Goal: Task Accomplishment & Management: Use online tool/utility

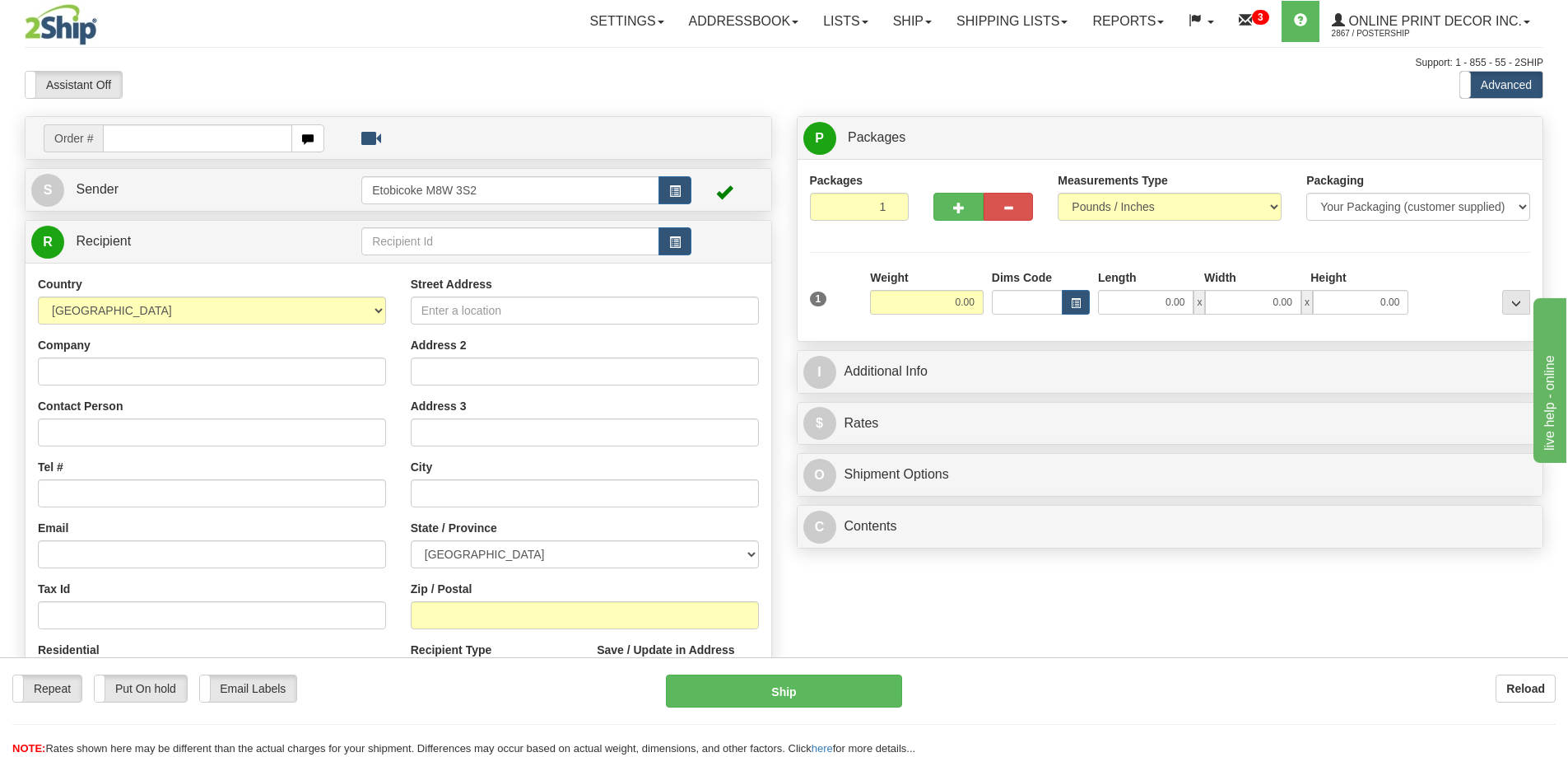
click at [146, 144] on input "text" at bounding box center [197, 139] width 189 height 28
type input "ca-424072"
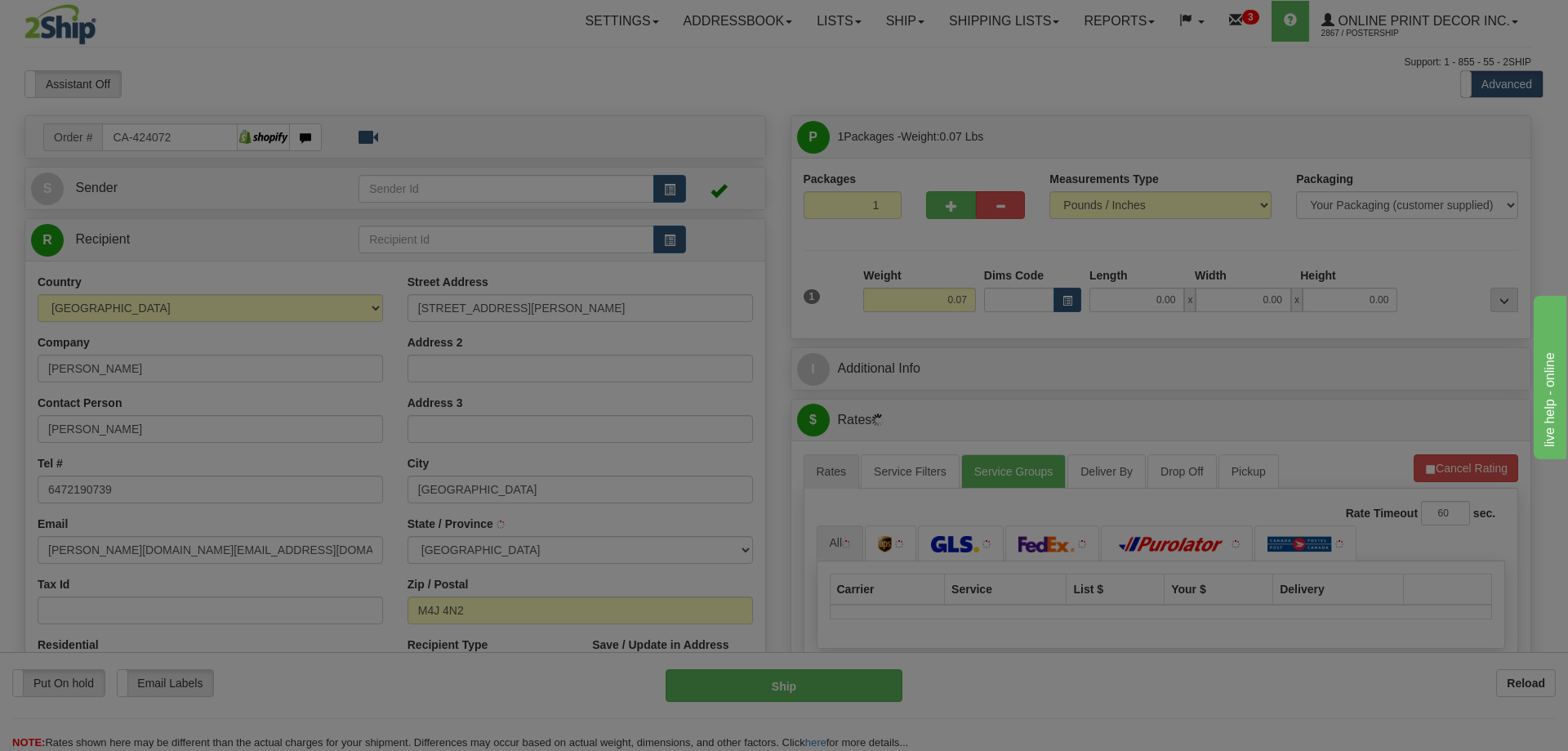
type input "EAST YORK"
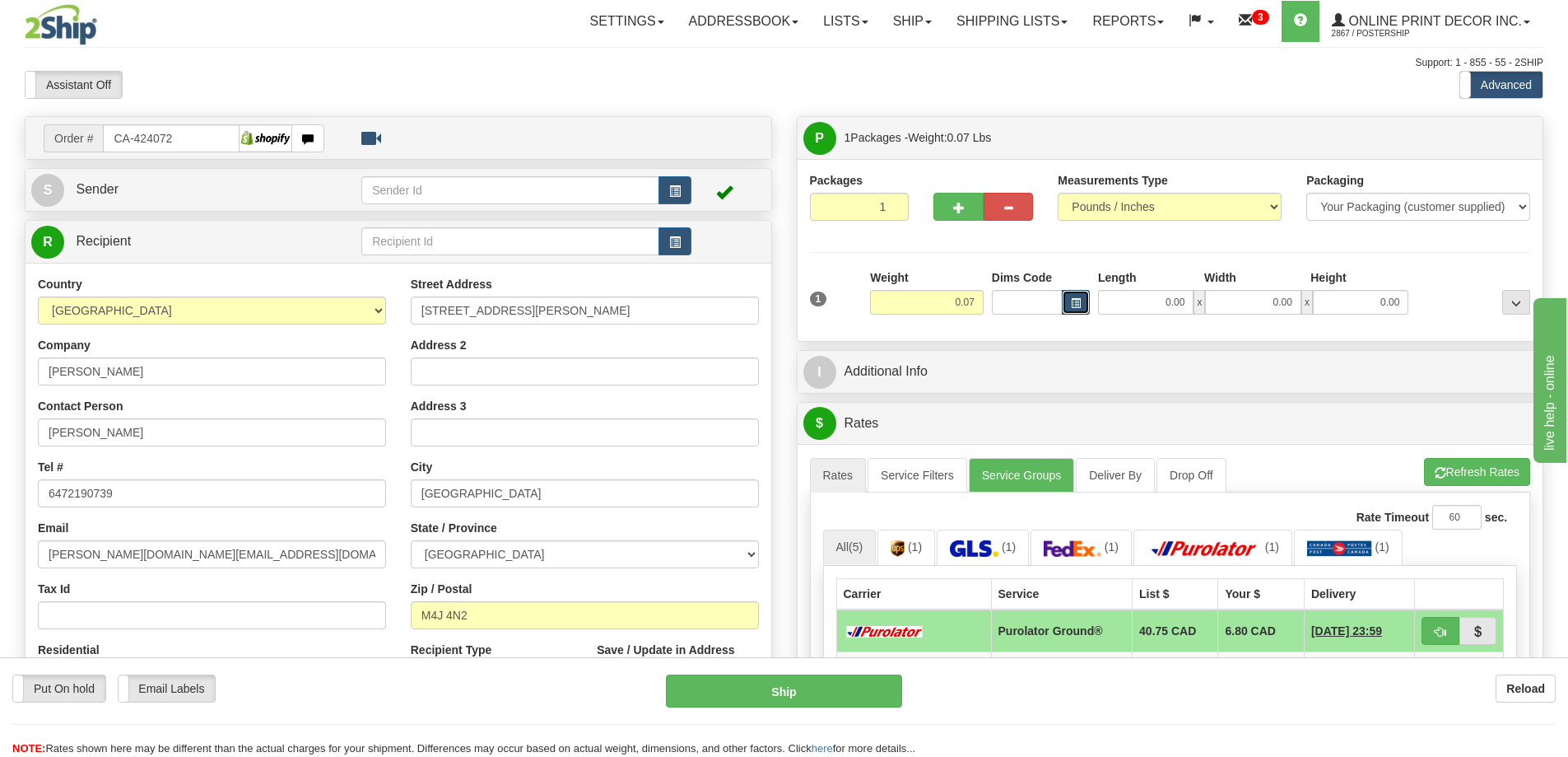
click at [1069, 297] on button "button" at bounding box center [1076, 302] width 28 height 25
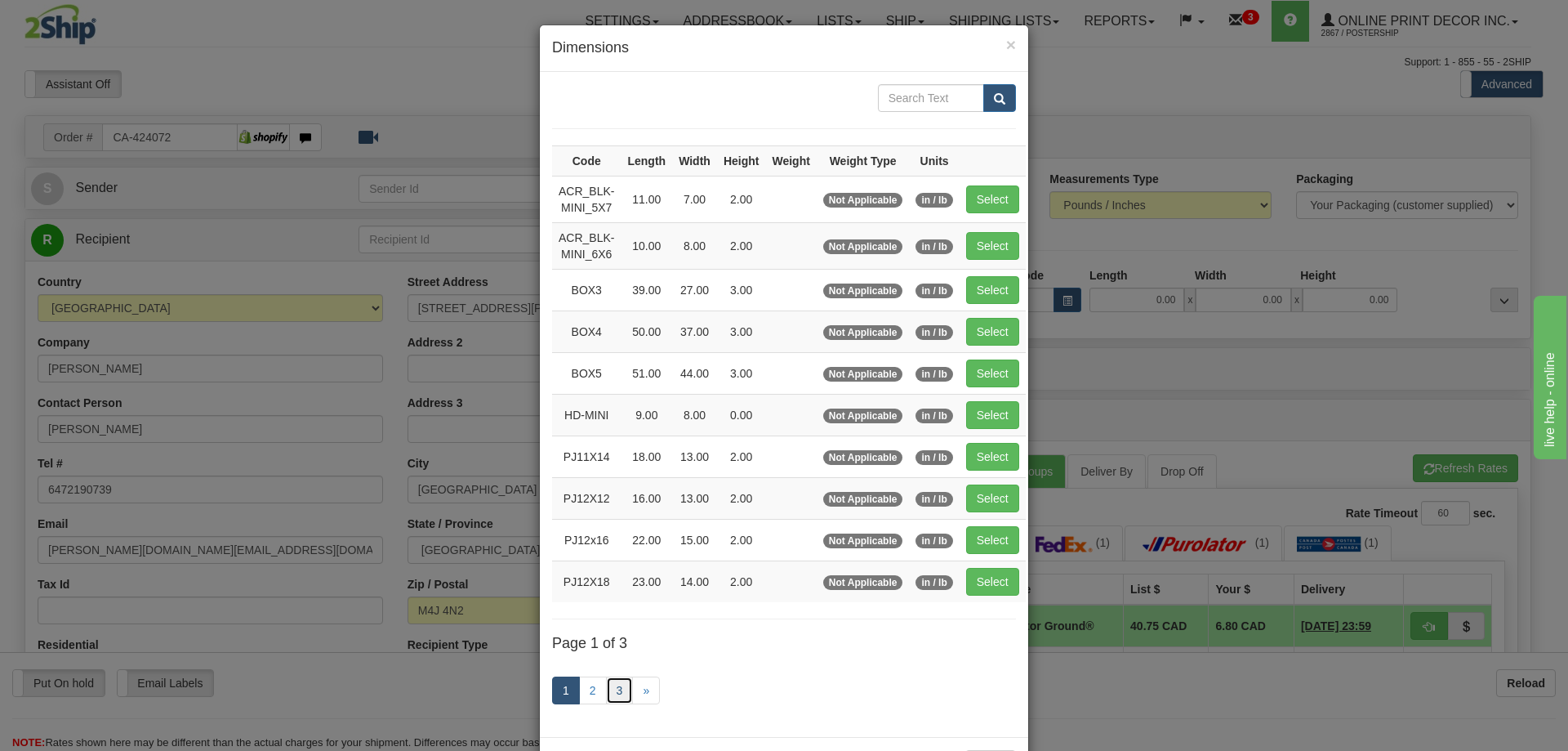
click at [621, 682] on link "3" at bounding box center [620, 691] width 28 height 28
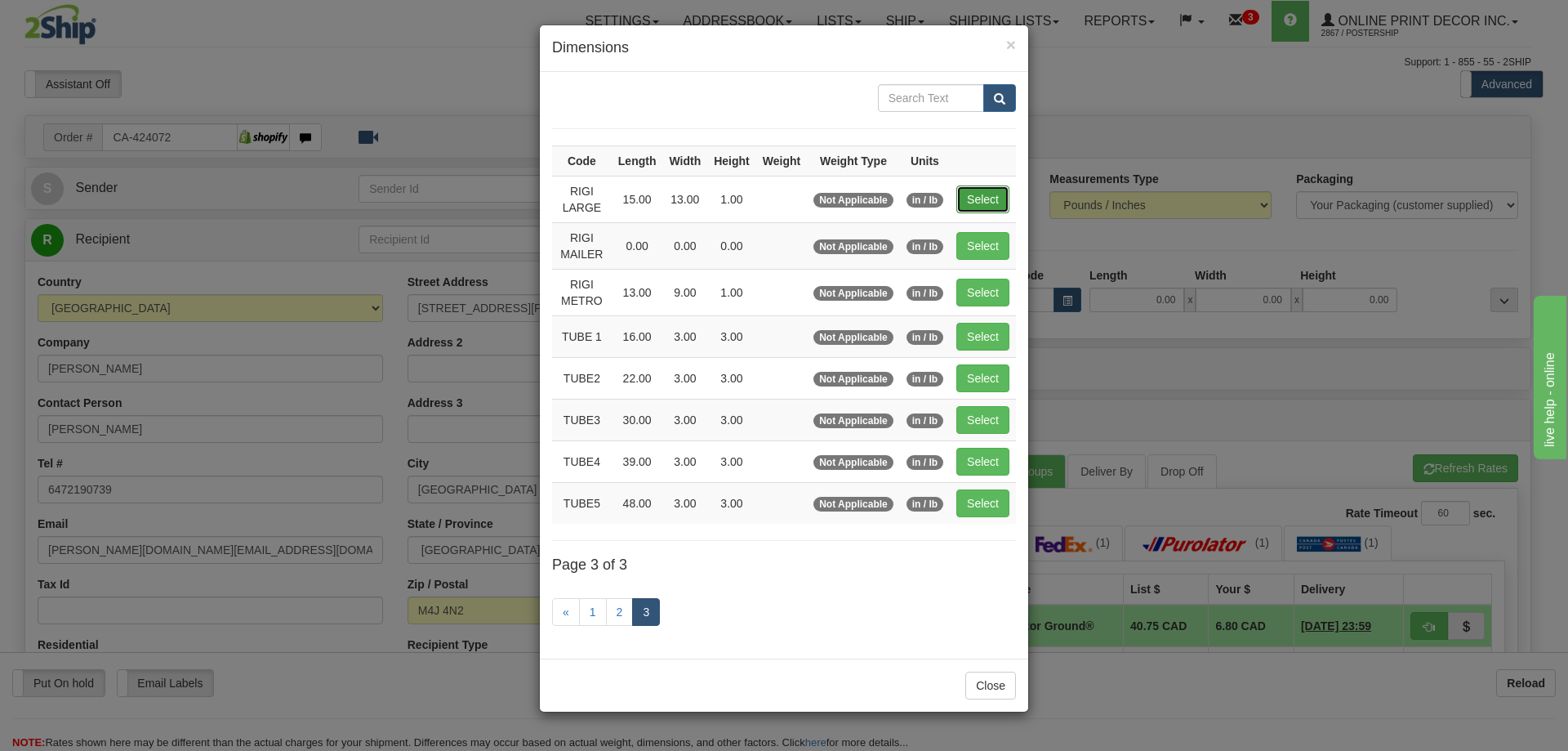
click at [980, 192] on button "Select" at bounding box center [983, 199] width 53 height 28
type input "RIGI LARGE"
type input "15.00"
type input "13.00"
type input "1.00"
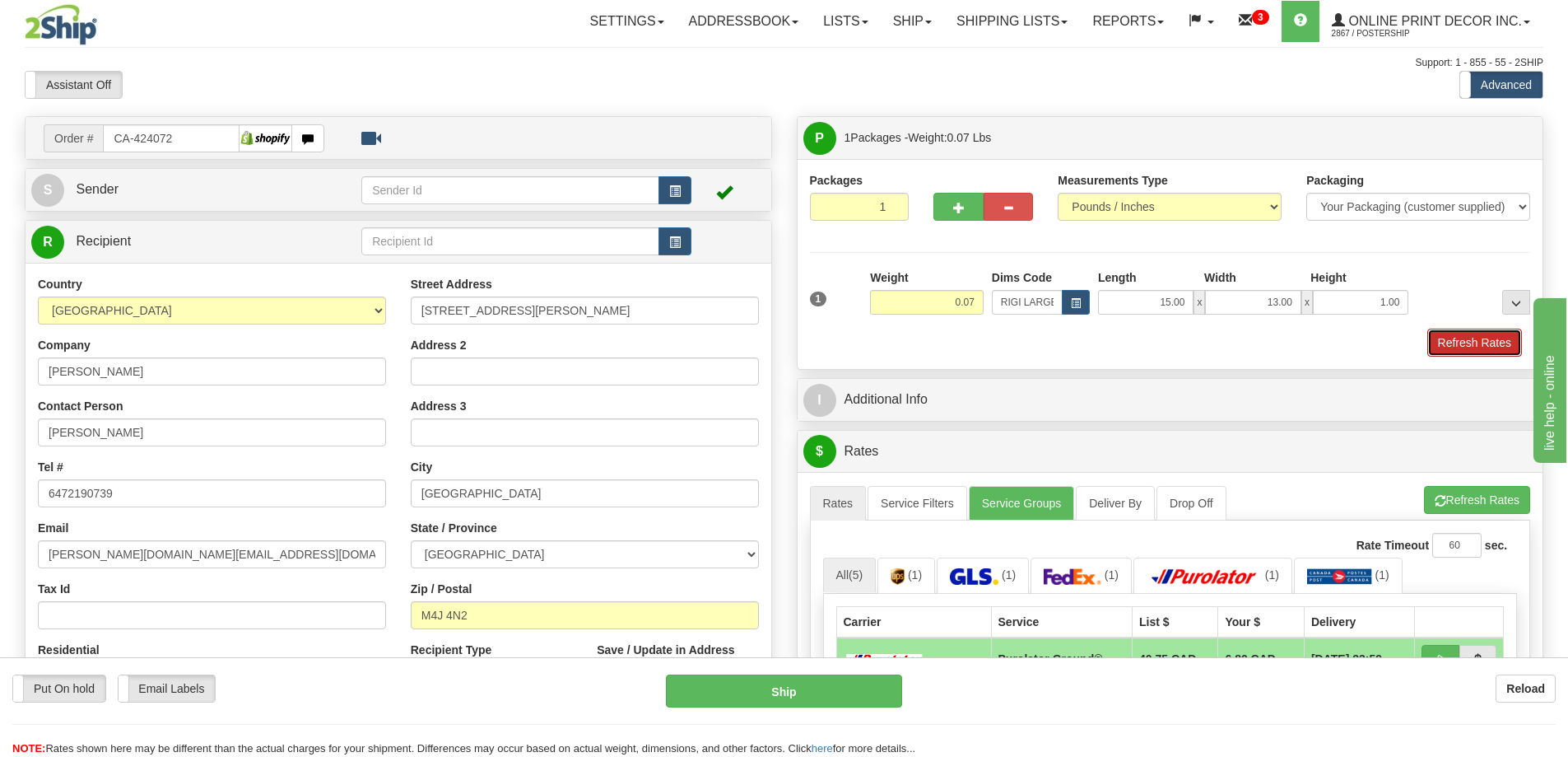
click at [1448, 333] on button "Refresh Rates" at bounding box center [1474, 342] width 95 height 28
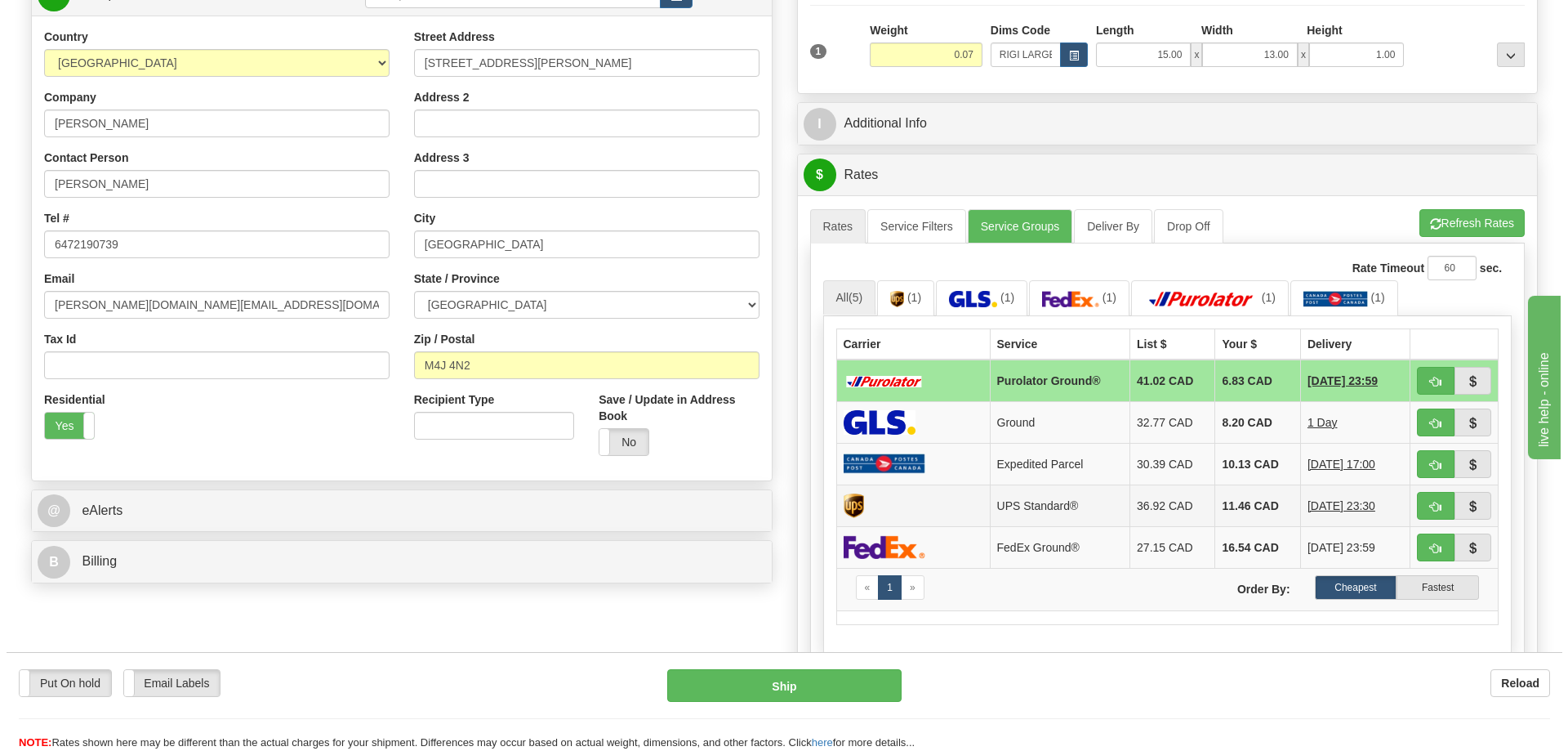
scroll to position [409, 0]
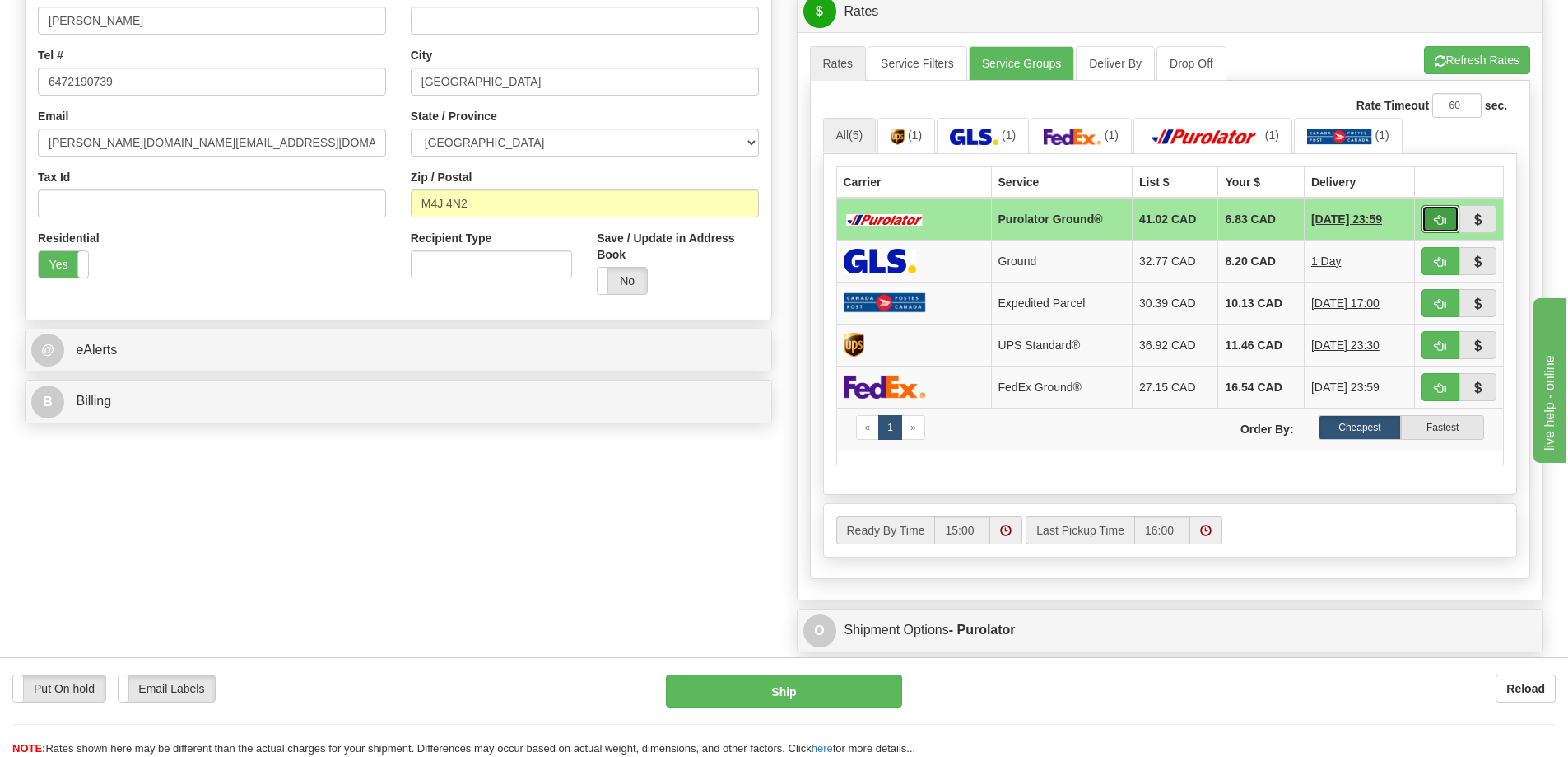
click at [1441, 219] on span "button" at bounding box center [1440, 220] width 12 height 11
type input "260"
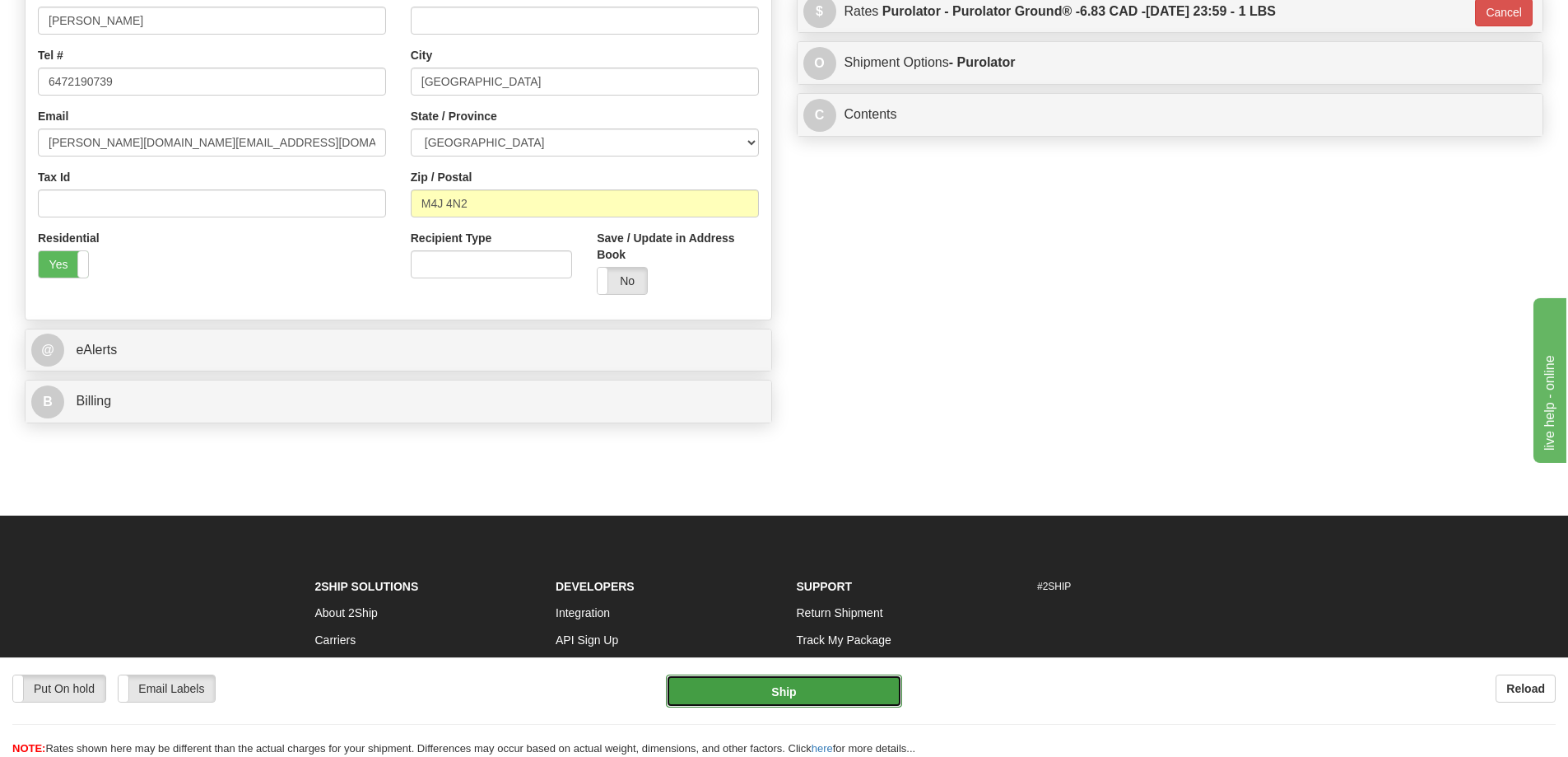
click at [819, 698] on button "Ship" at bounding box center [784, 690] width 236 height 33
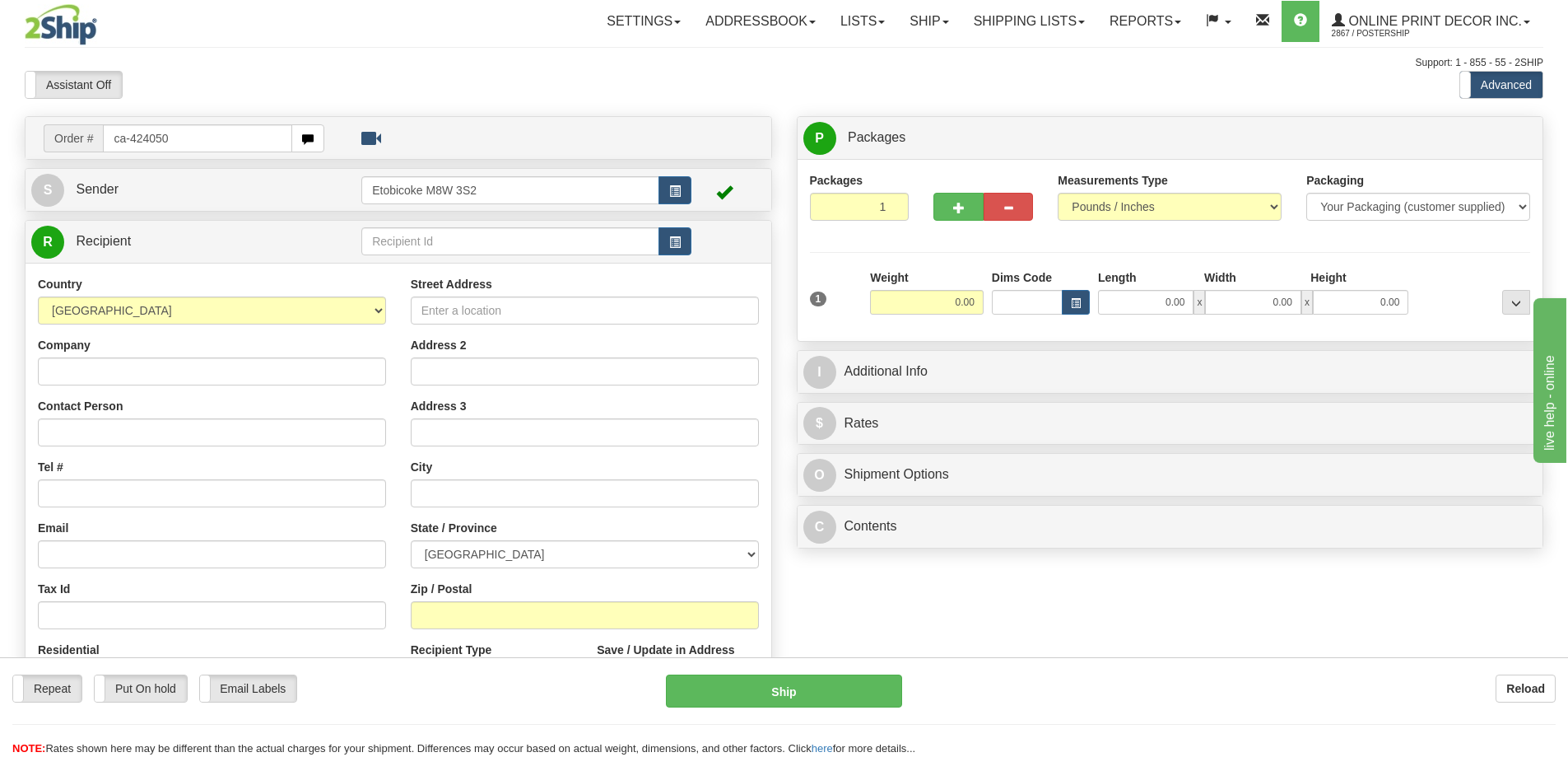
type input "ca-424050"
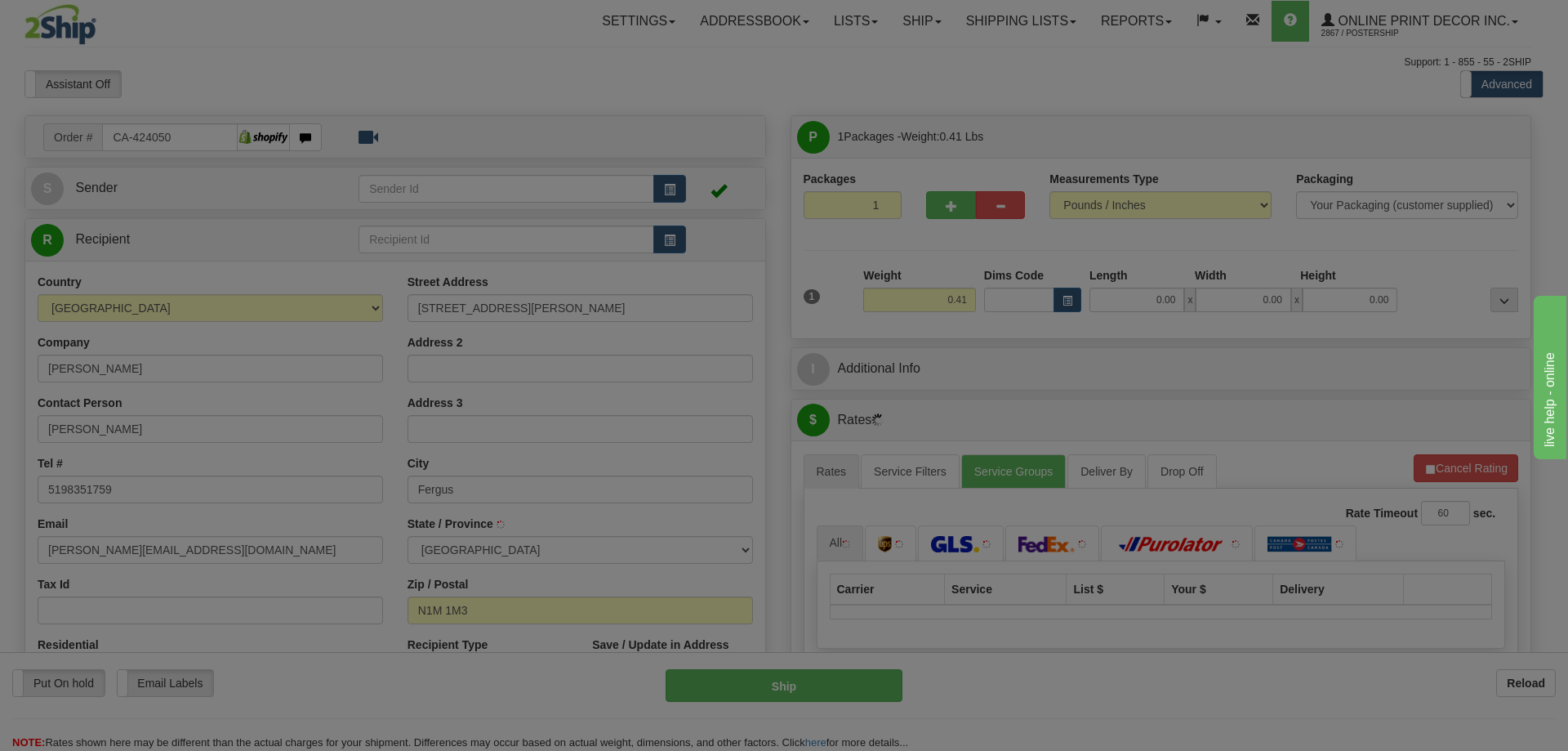
type input "FERGUS"
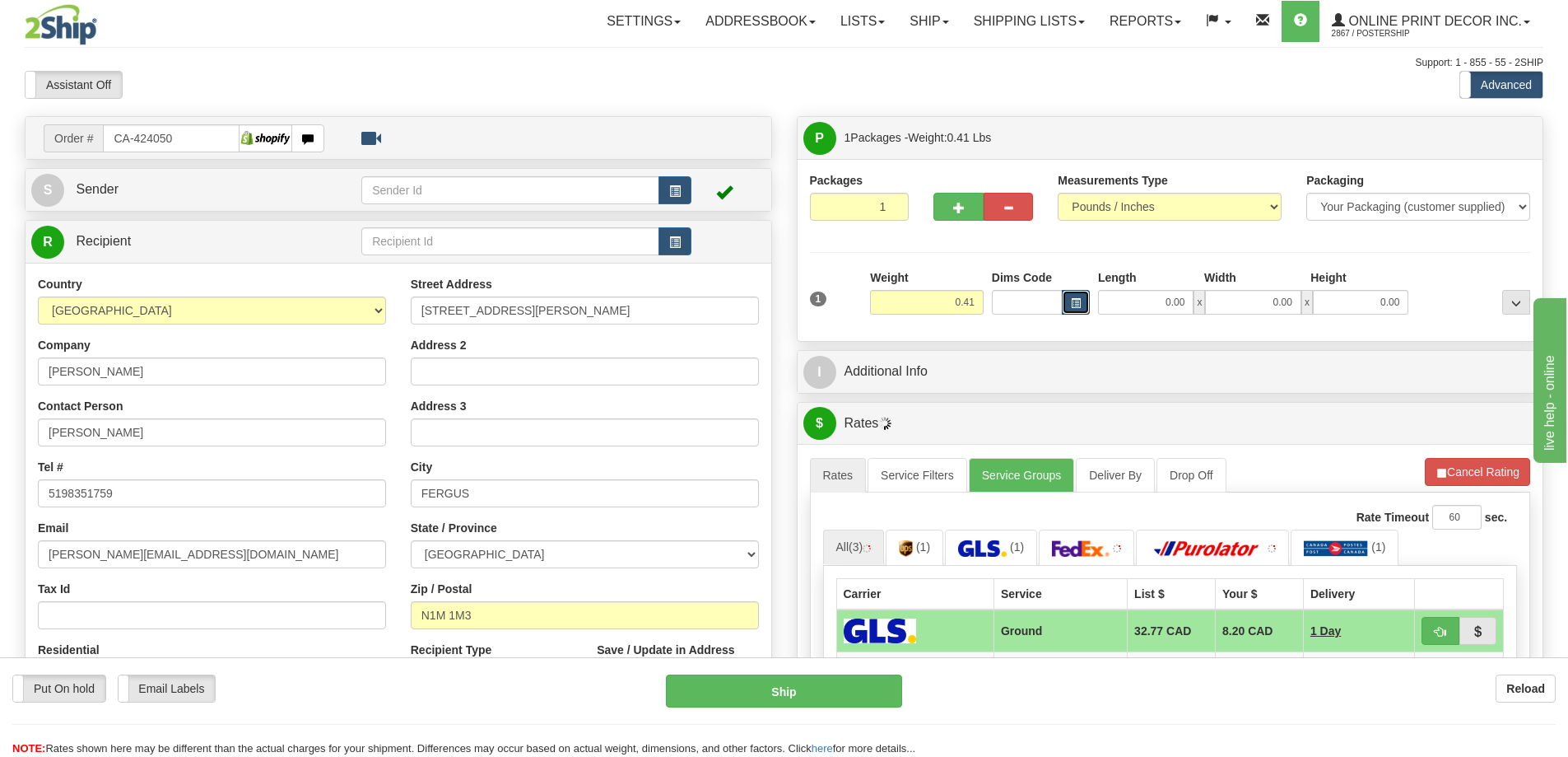
click at [1069, 299] on button "button" at bounding box center [1076, 302] width 28 height 25
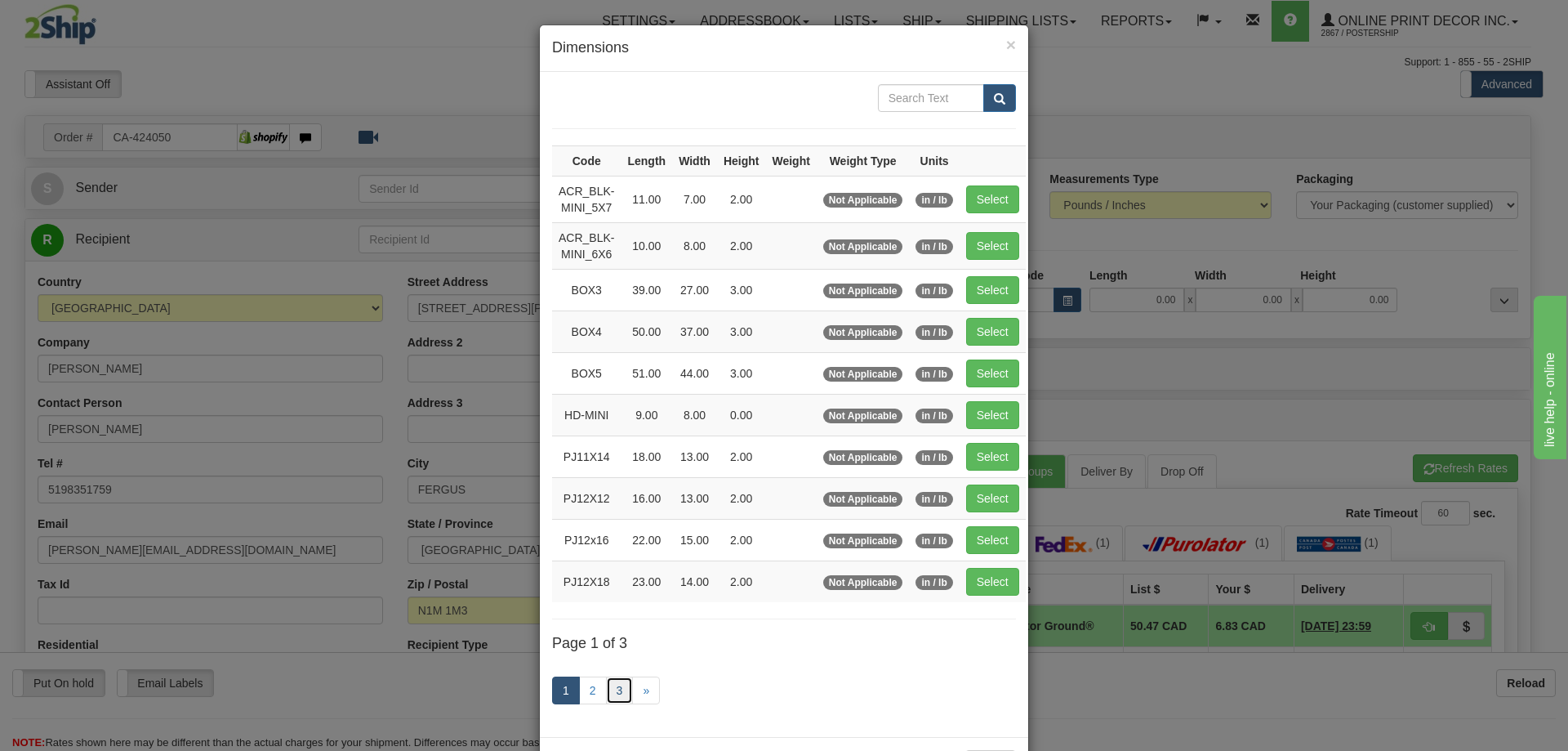
click at [607, 692] on link "3" at bounding box center [620, 691] width 28 height 28
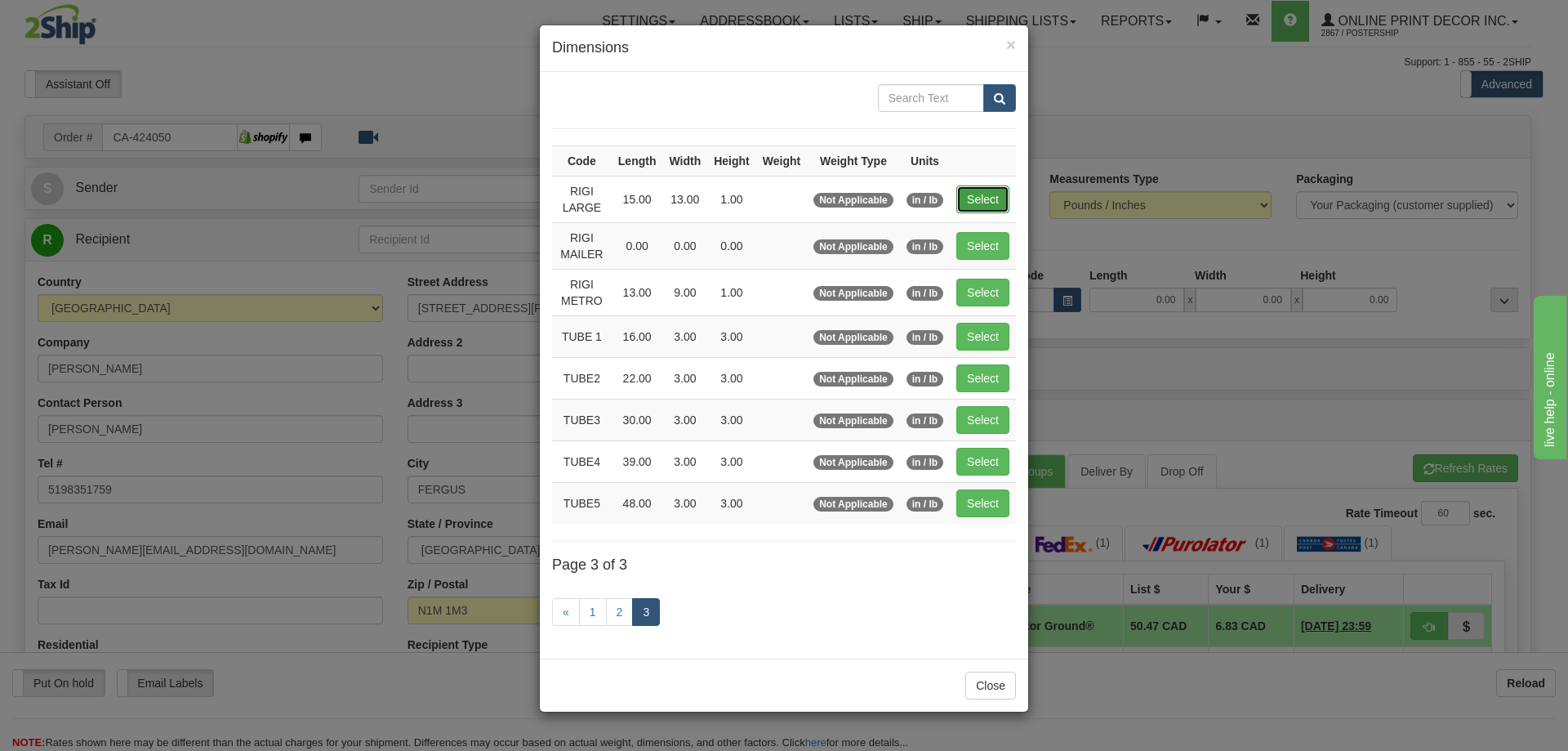
click at [988, 199] on button "Select" at bounding box center [983, 199] width 53 height 28
type input "RIGI LARGE"
type input "15.00"
type input "13.00"
type input "1.00"
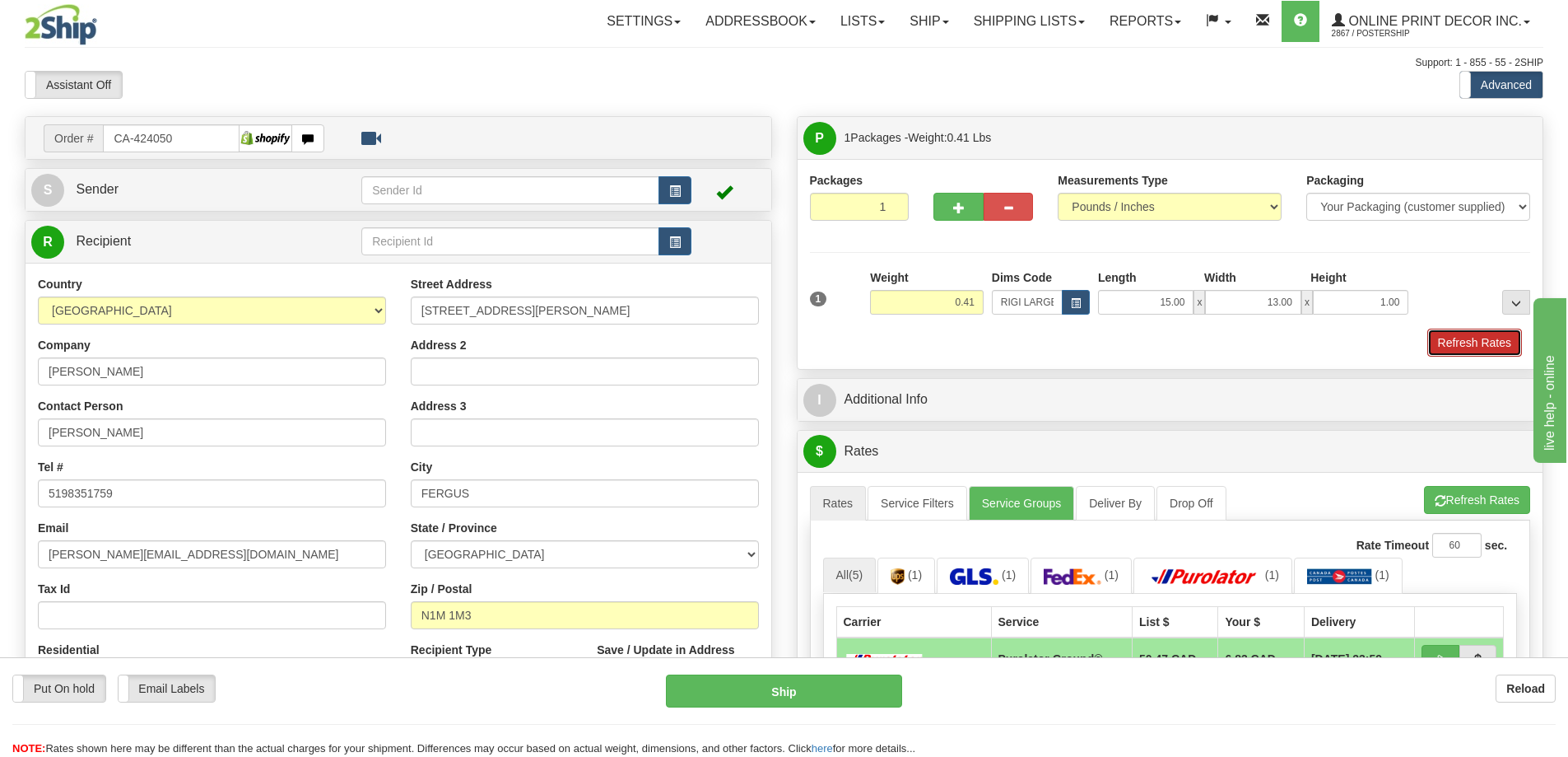
click at [1458, 343] on button "Refresh Rates" at bounding box center [1474, 342] width 95 height 28
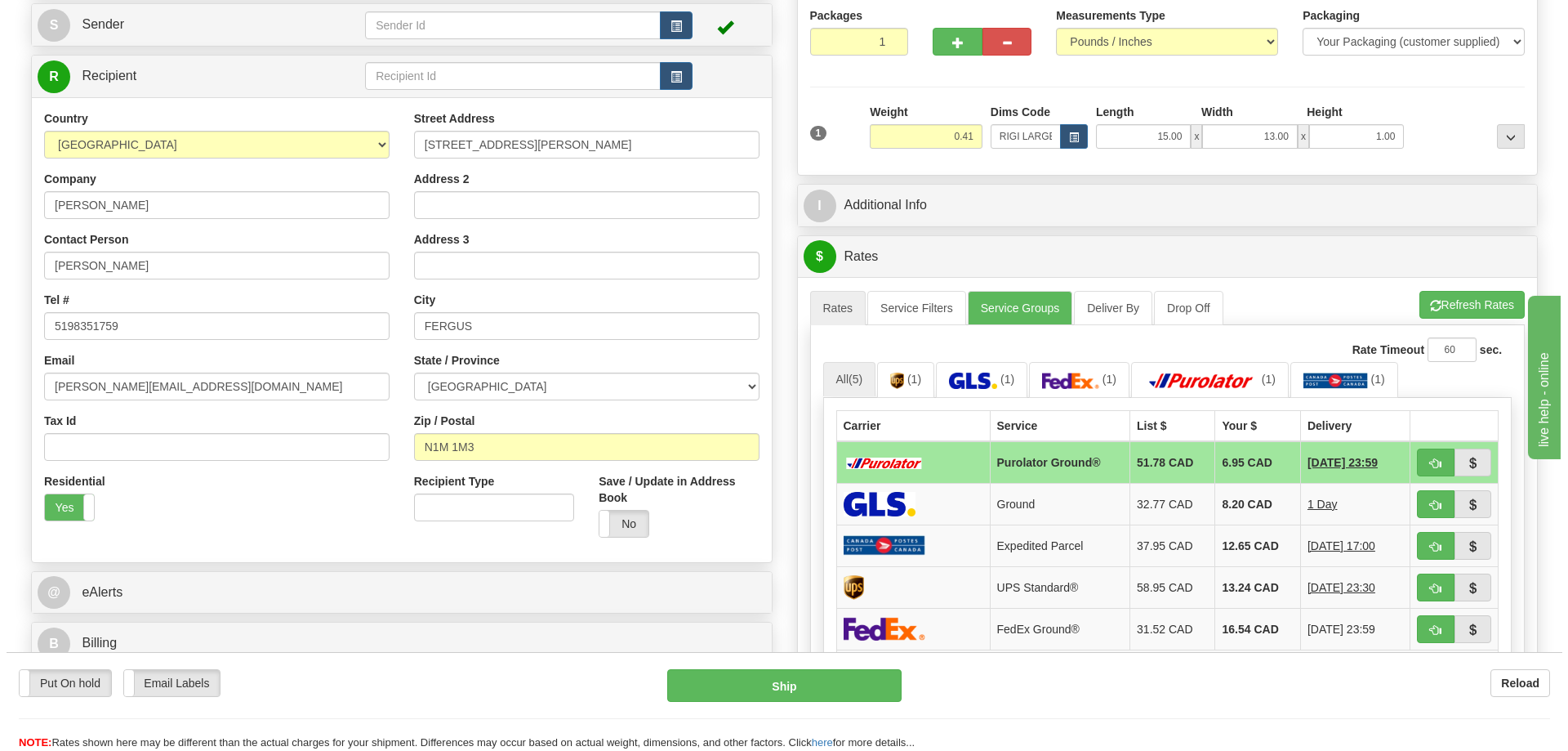
scroll to position [245, 0]
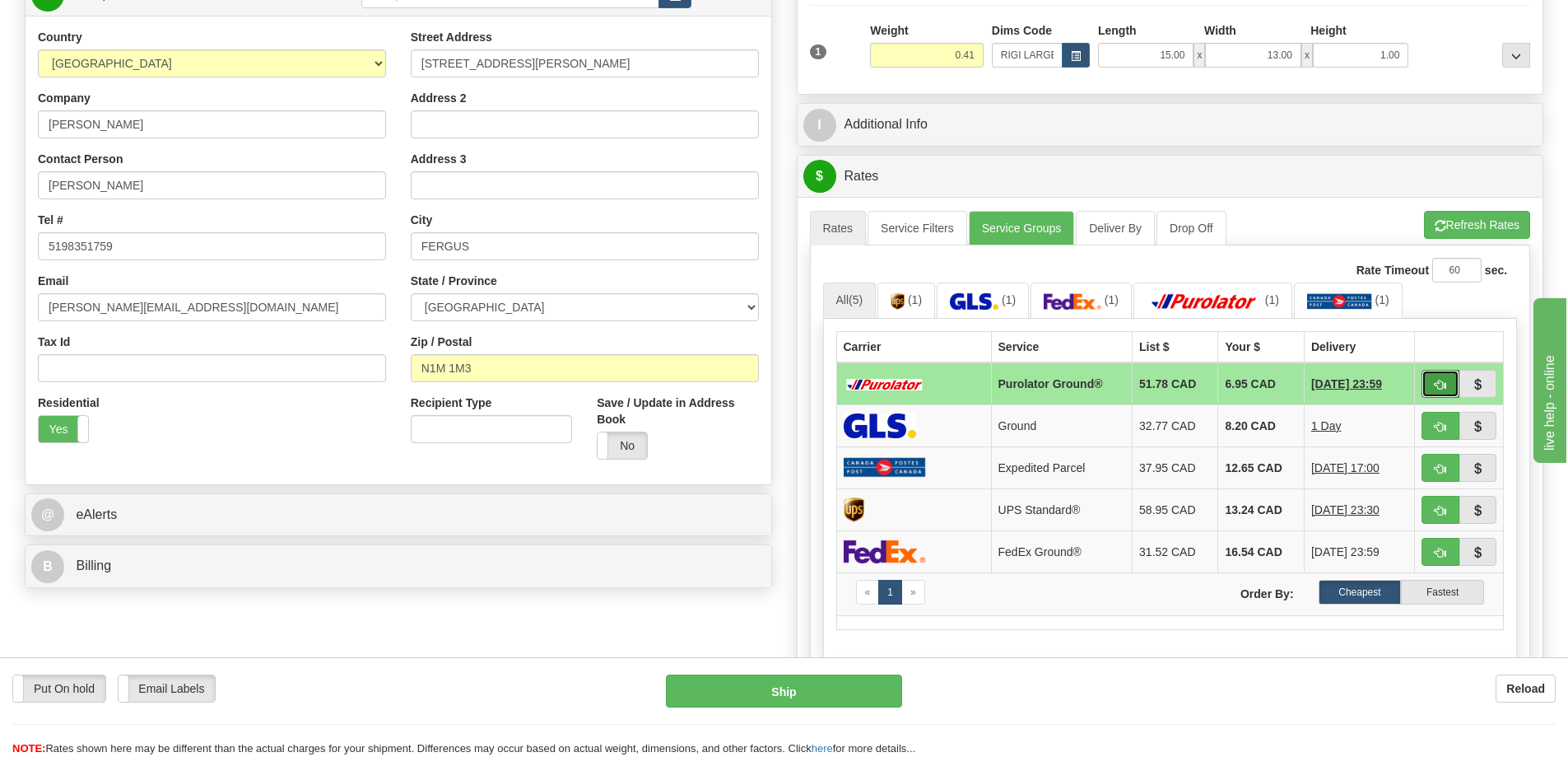
click at [1434, 383] on span "button" at bounding box center [1440, 385] width 12 height 11
type input "260"
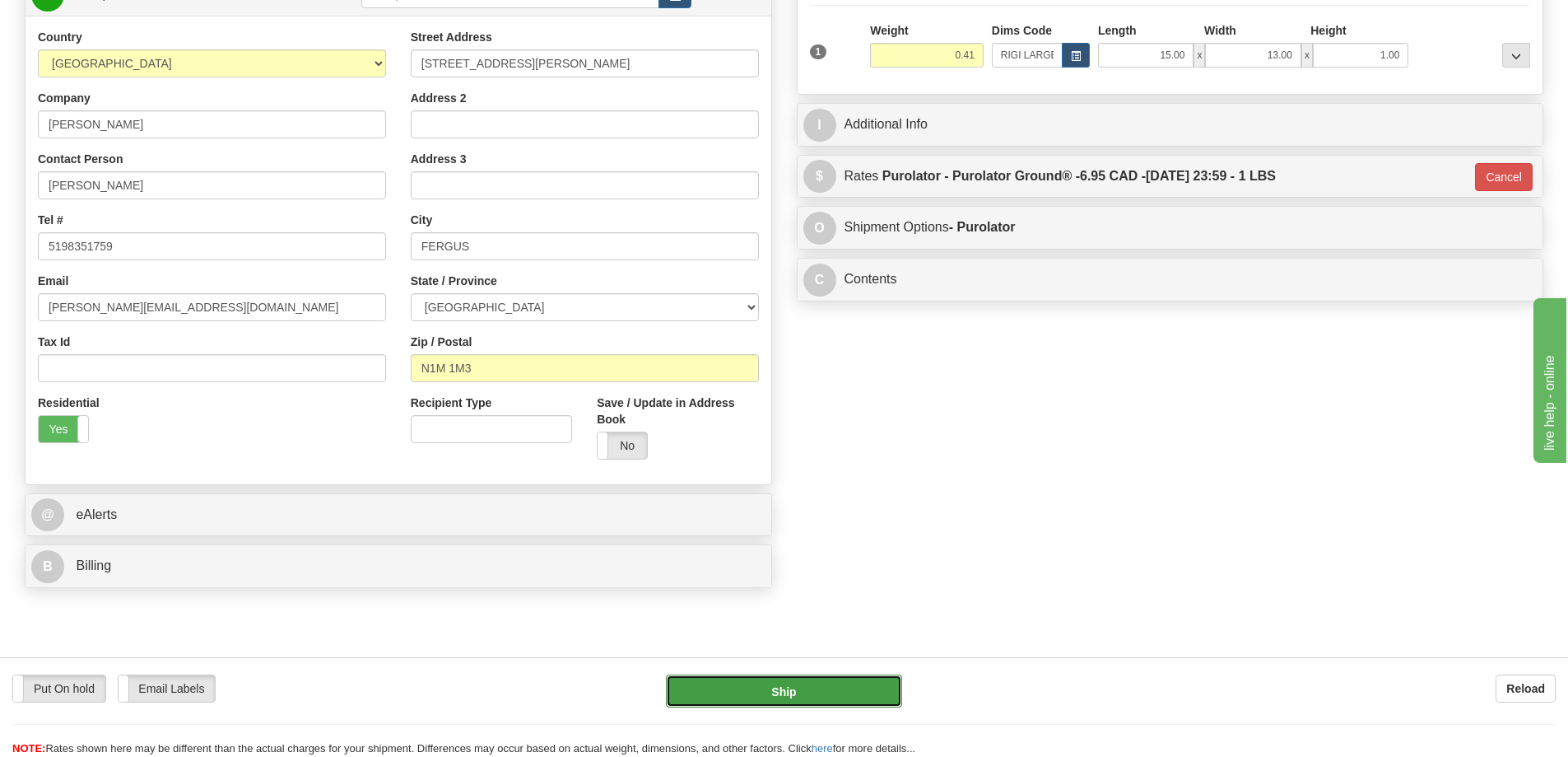
click at [758, 697] on button "Ship" at bounding box center [784, 690] width 236 height 33
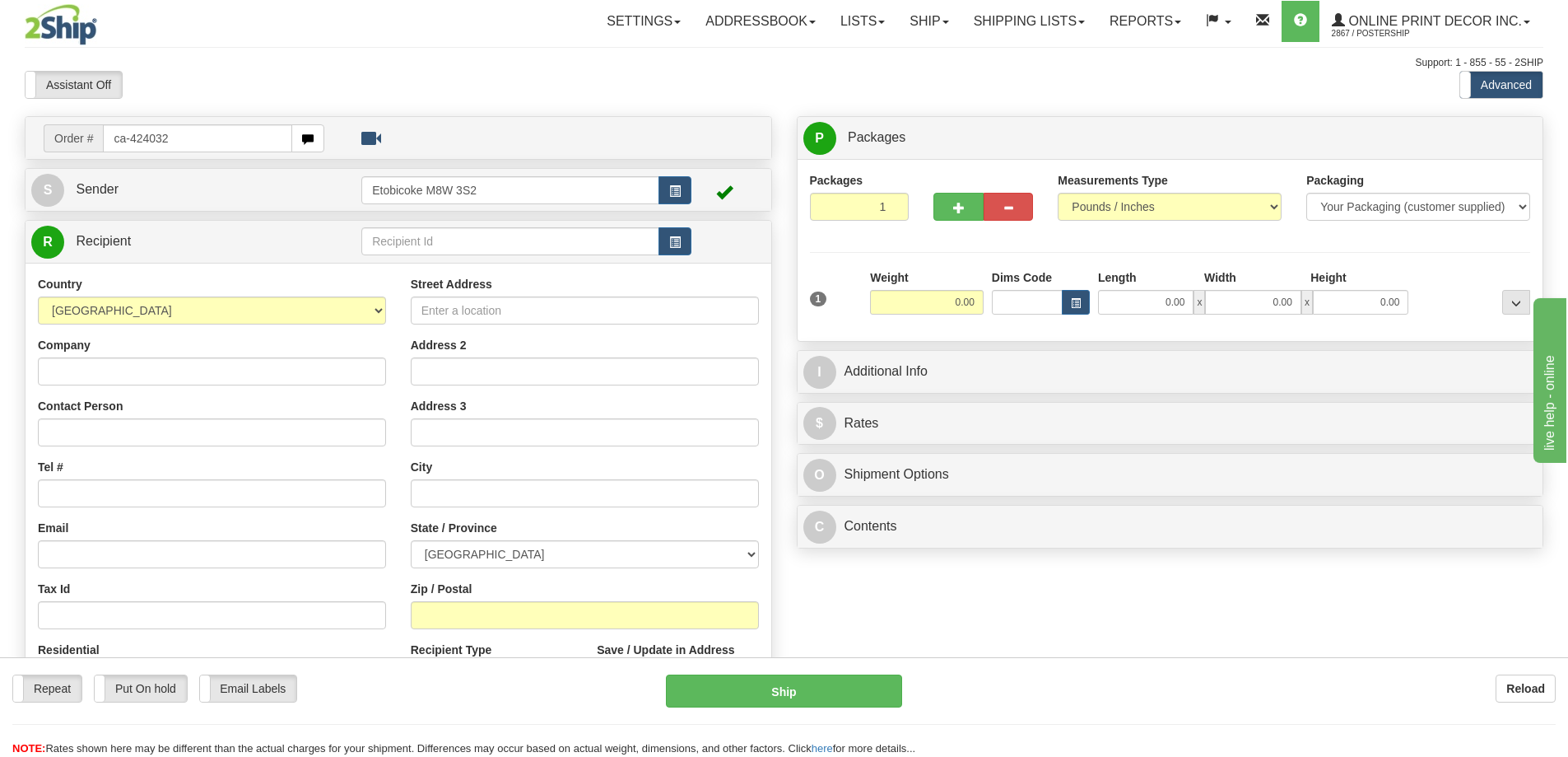
type input "ca-424032"
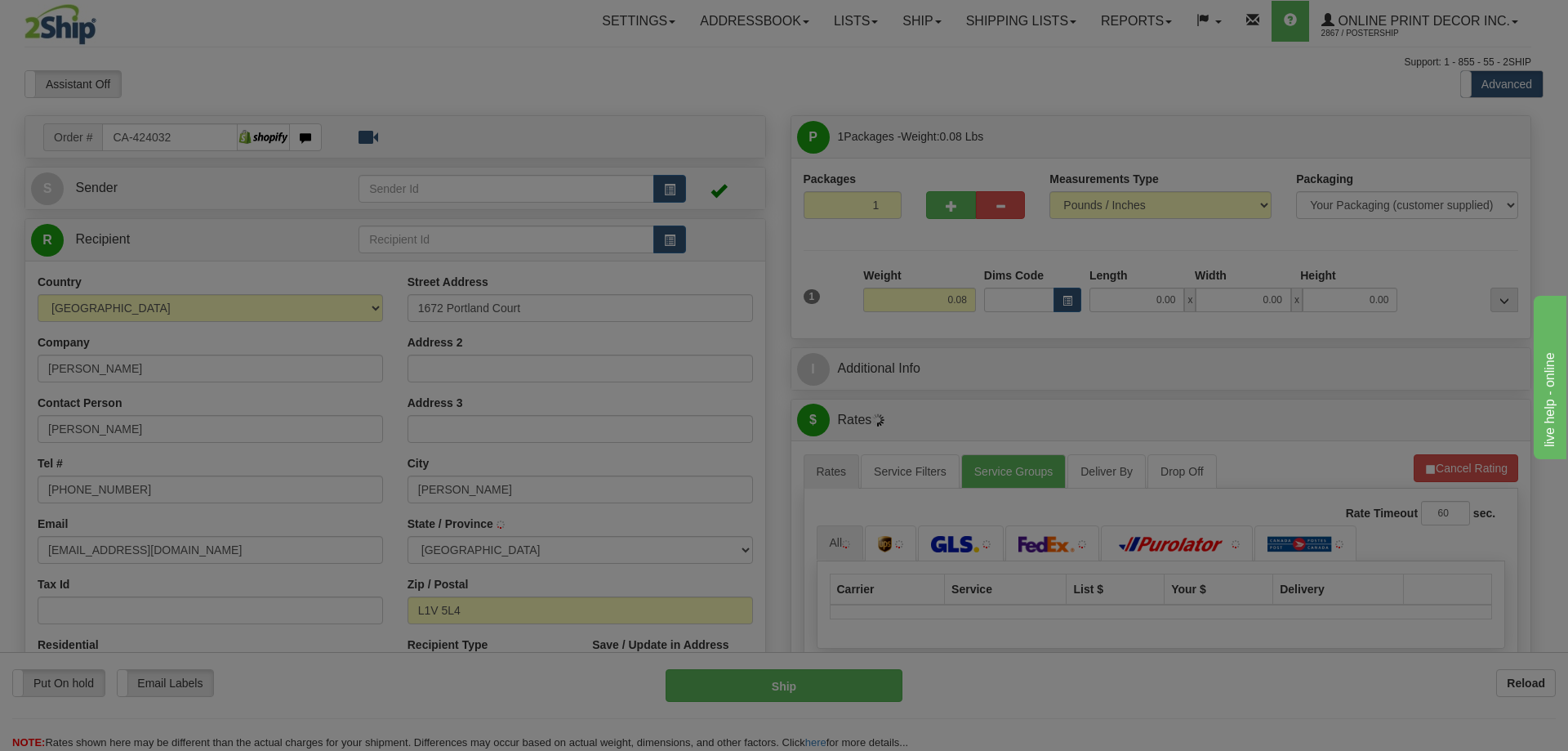
type input "PICKERING"
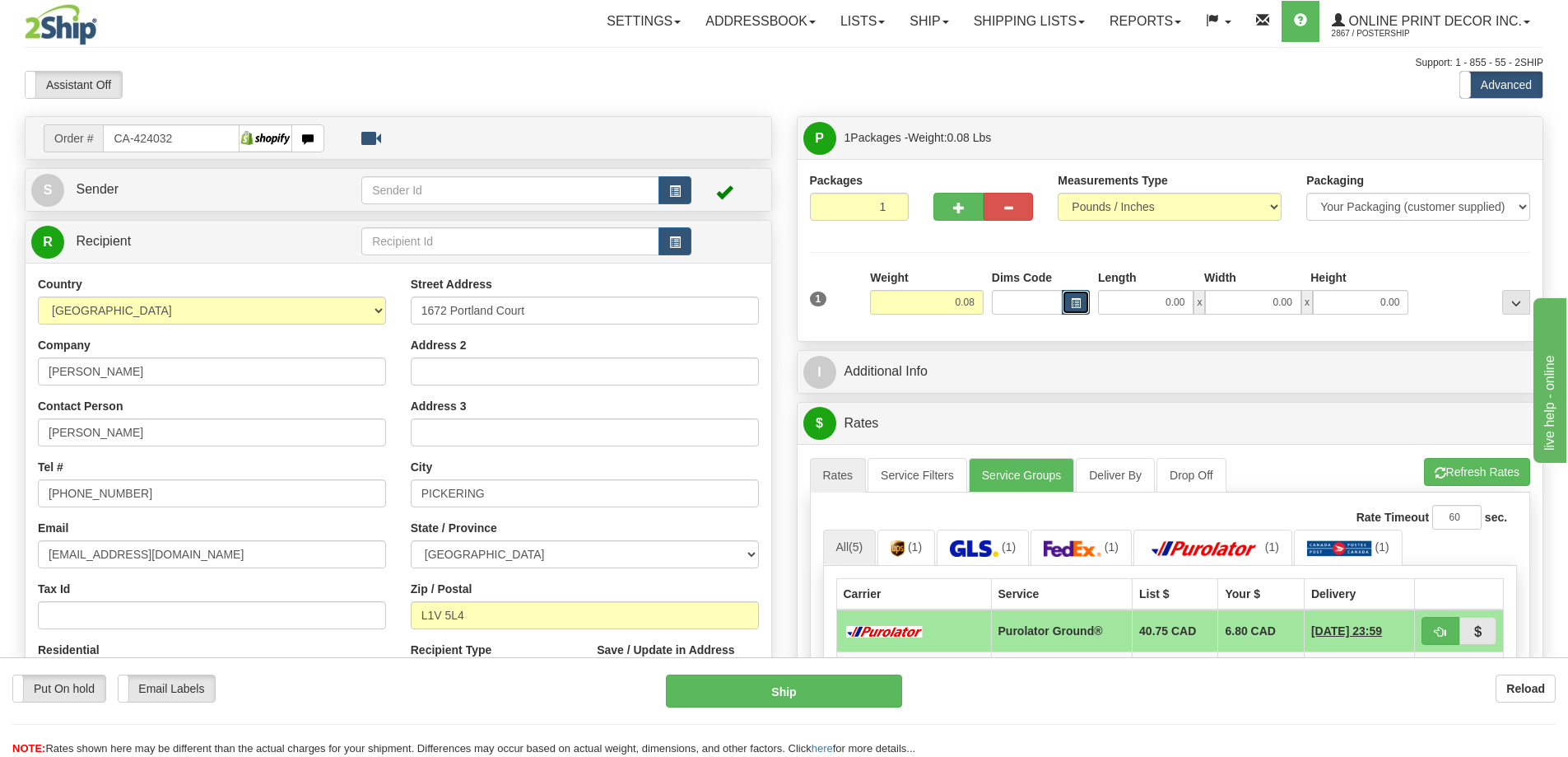
click at [1071, 295] on button "button" at bounding box center [1076, 302] width 28 height 25
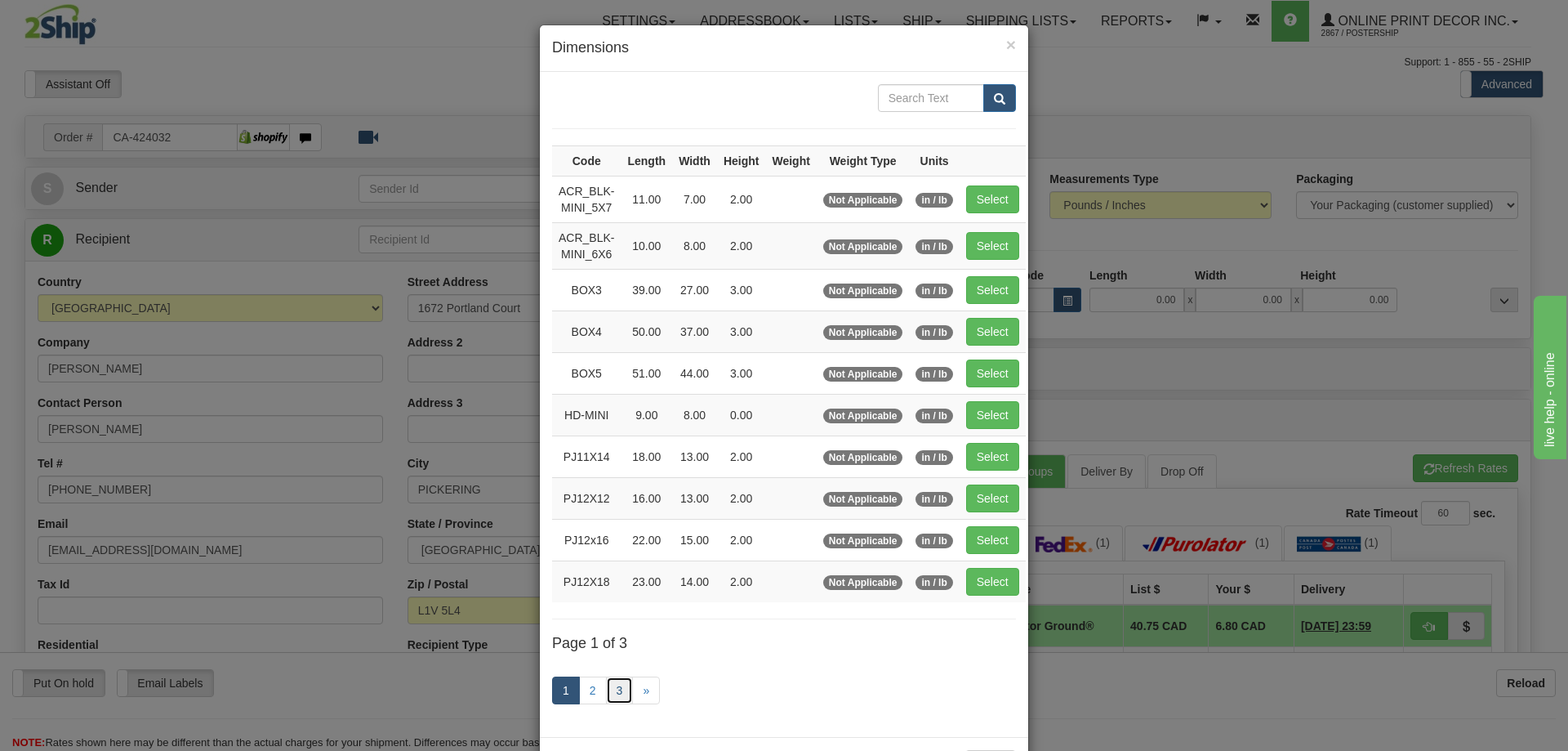
click at [614, 683] on link "3" at bounding box center [620, 691] width 28 height 28
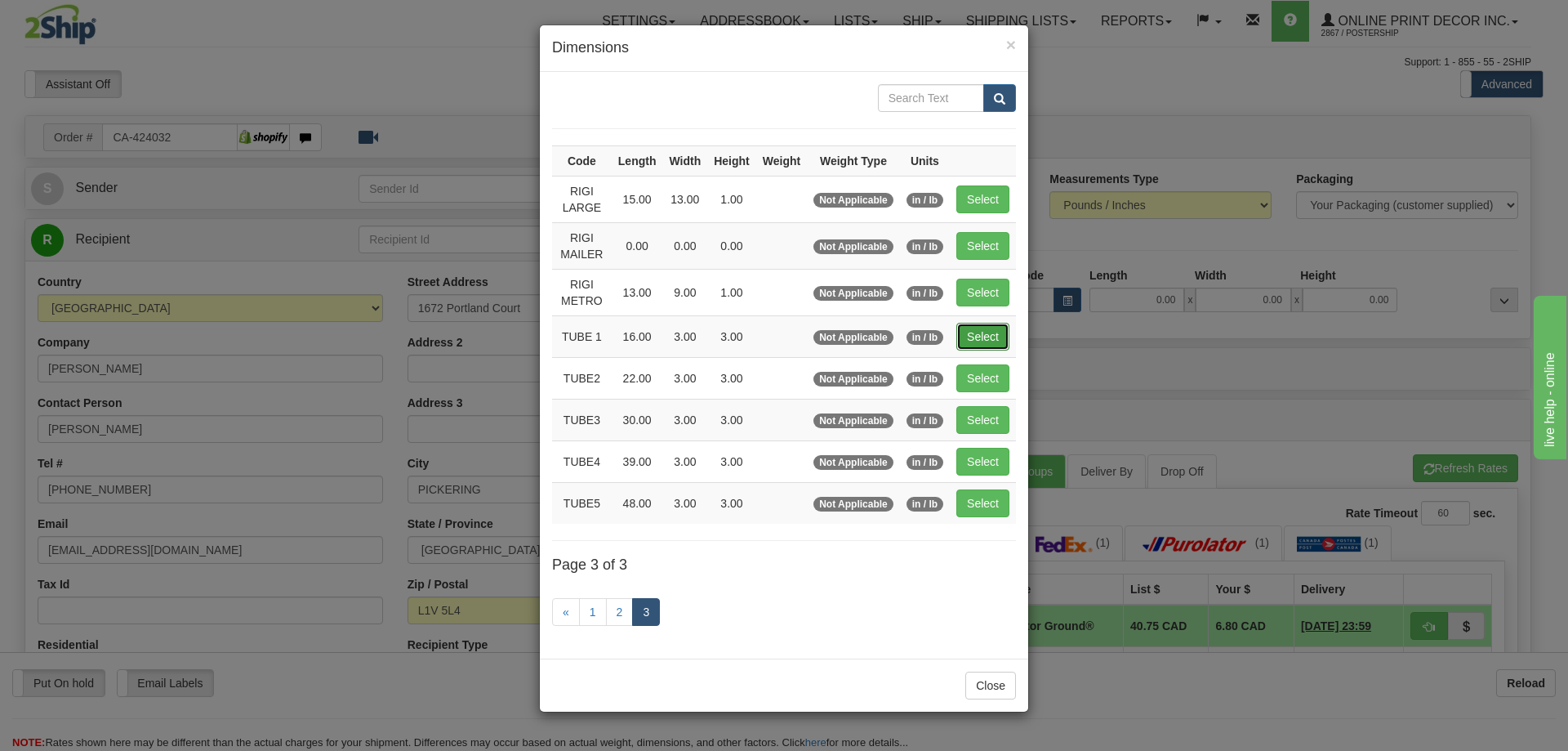
click at [977, 332] on button "Select" at bounding box center [983, 336] width 53 height 28
type input "TUBE 1"
type input "16.00"
type input "3.00"
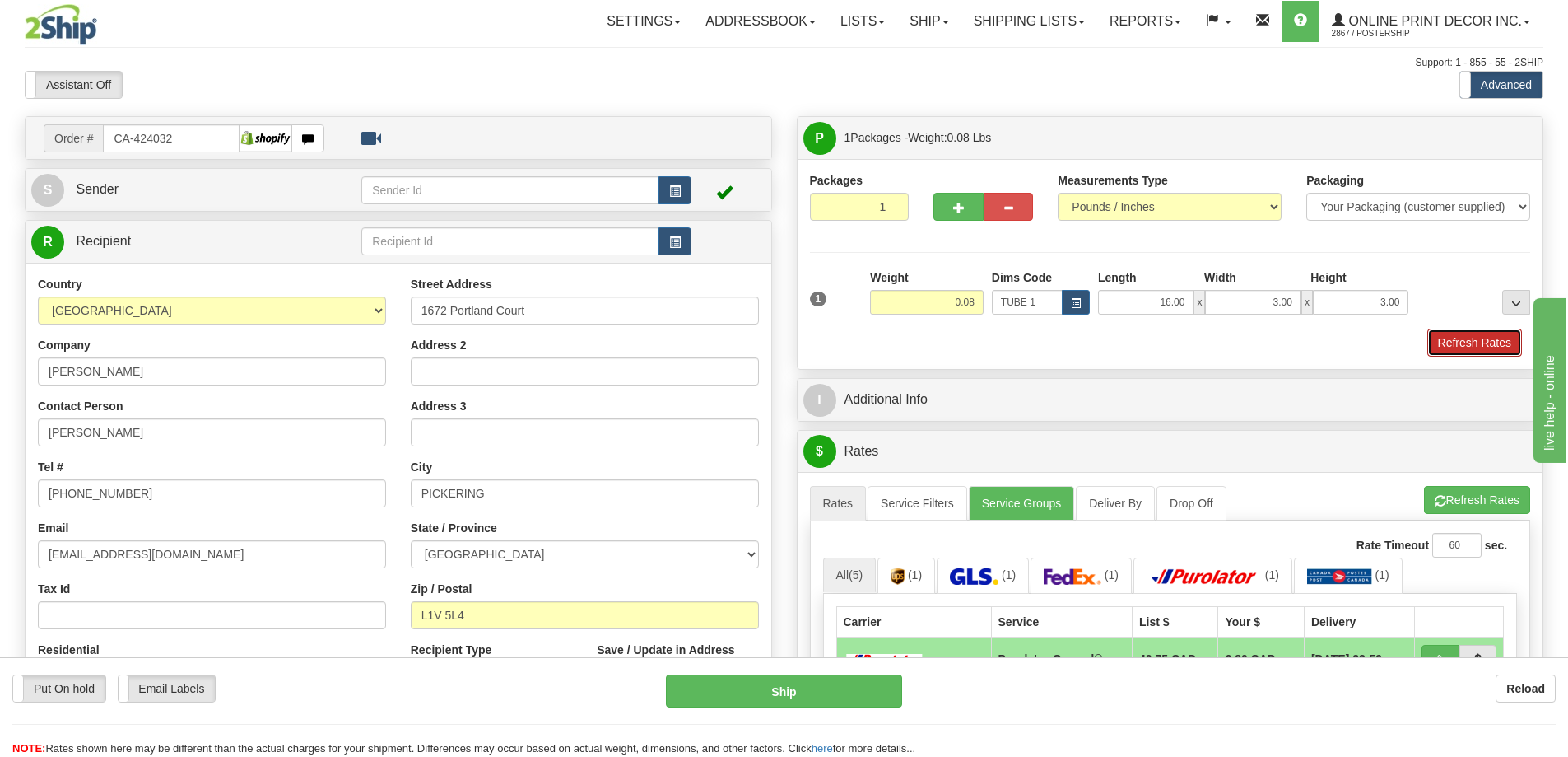
click at [1476, 345] on button "Refresh Rates" at bounding box center [1474, 342] width 95 height 28
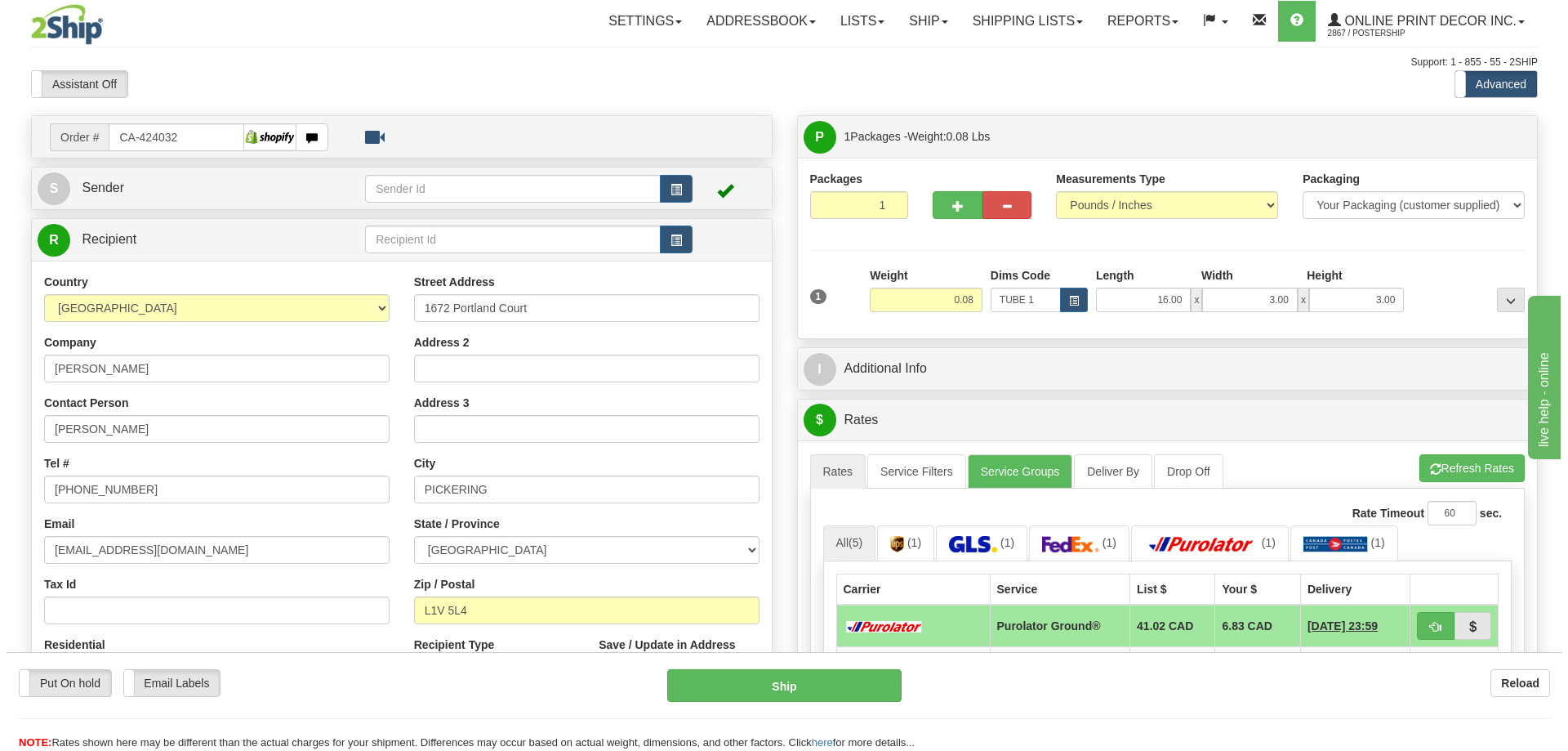
scroll to position [163, 0]
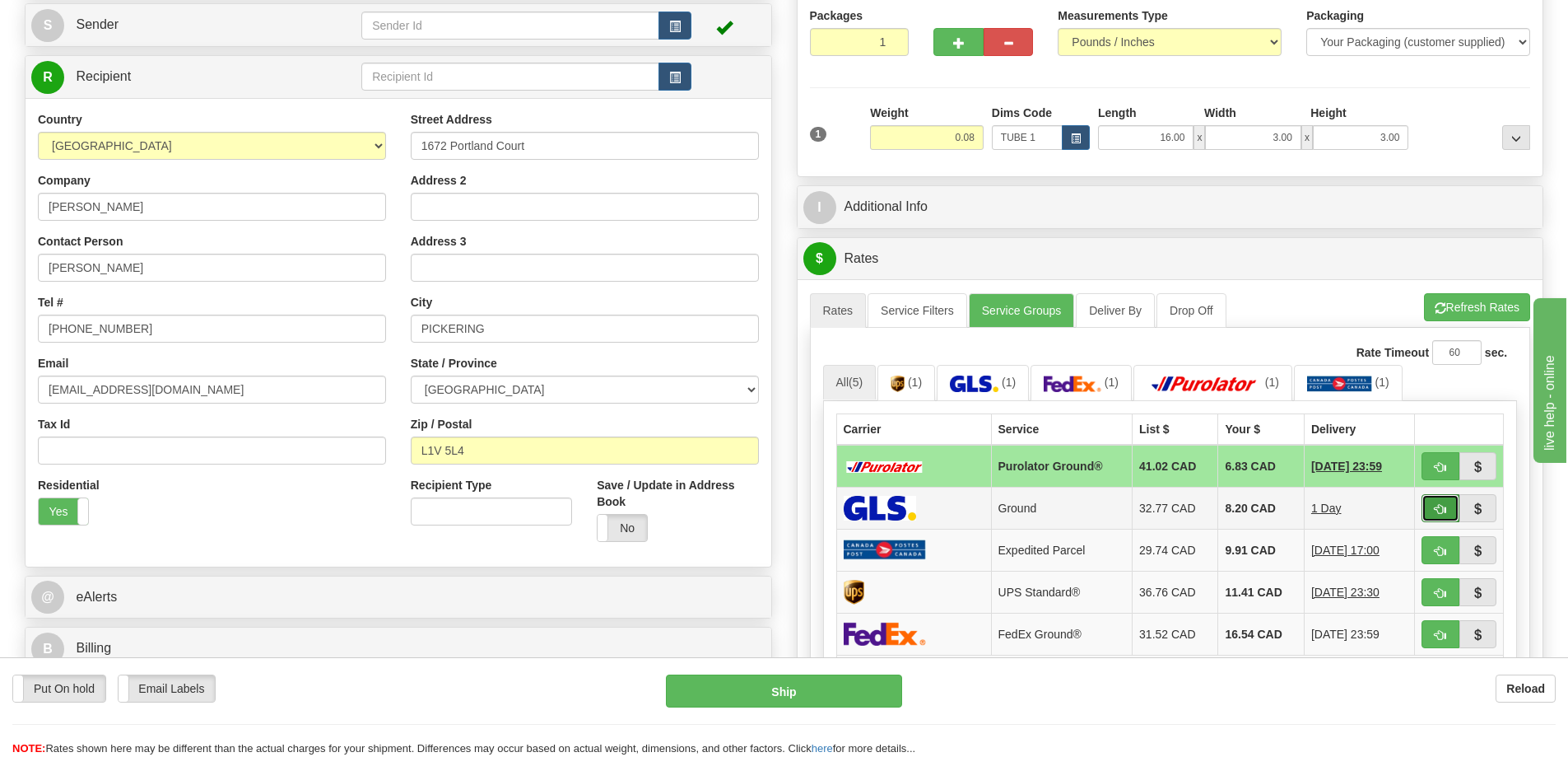
click at [1438, 508] on span "button" at bounding box center [1440, 509] width 12 height 11
type input "1"
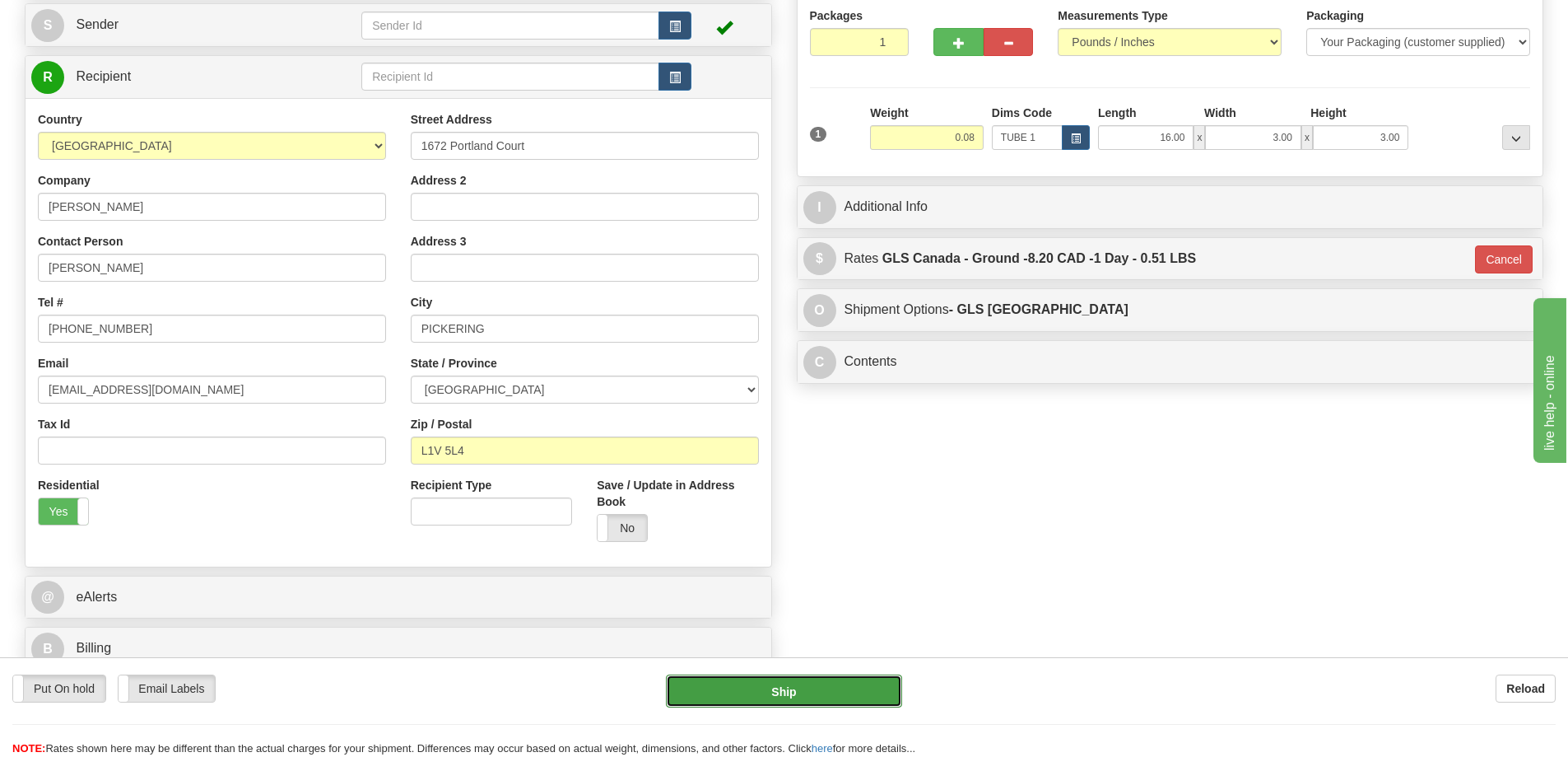
click at [872, 695] on button "Ship" at bounding box center [784, 690] width 236 height 33
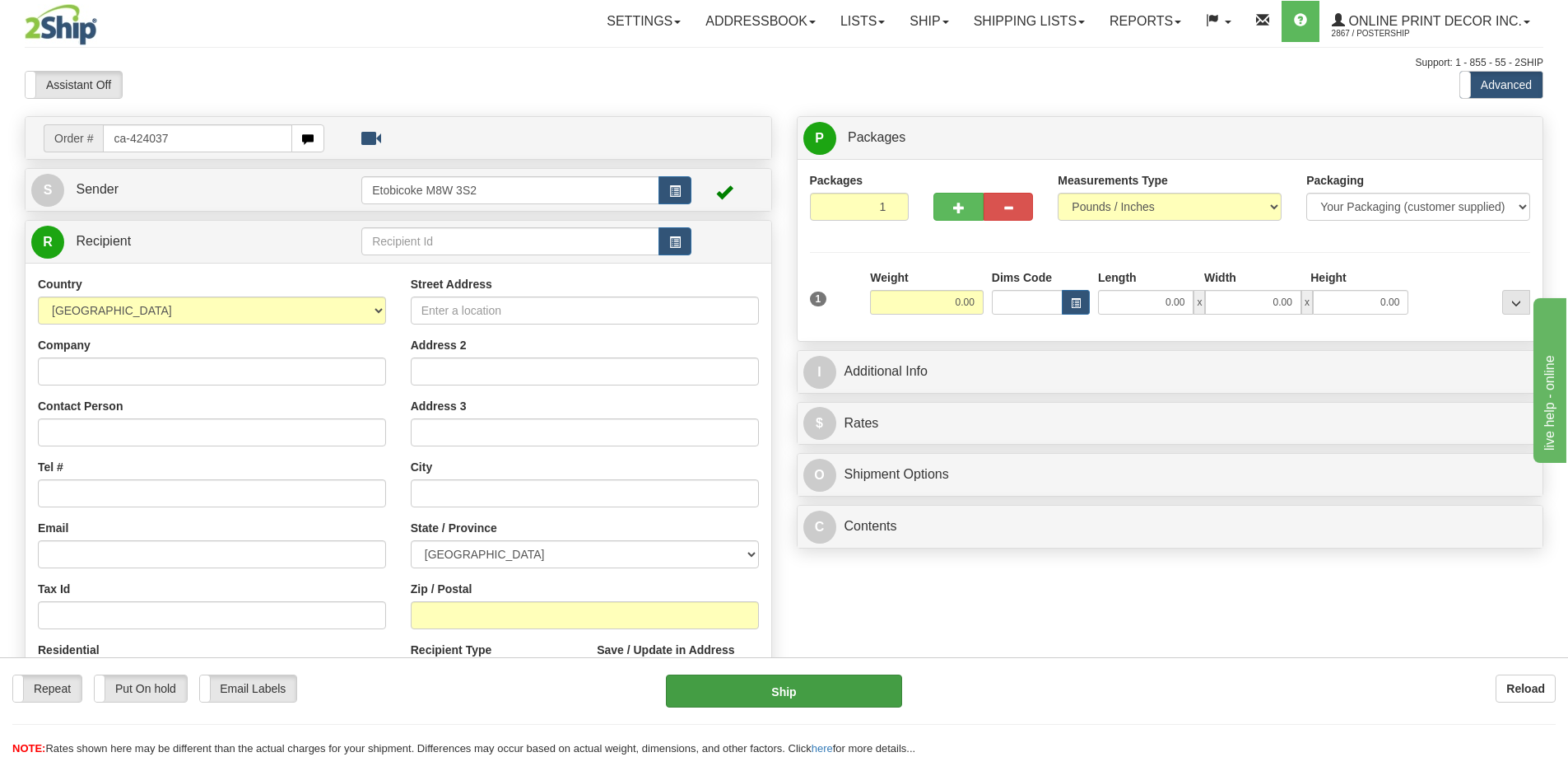
type input "ca-424037"
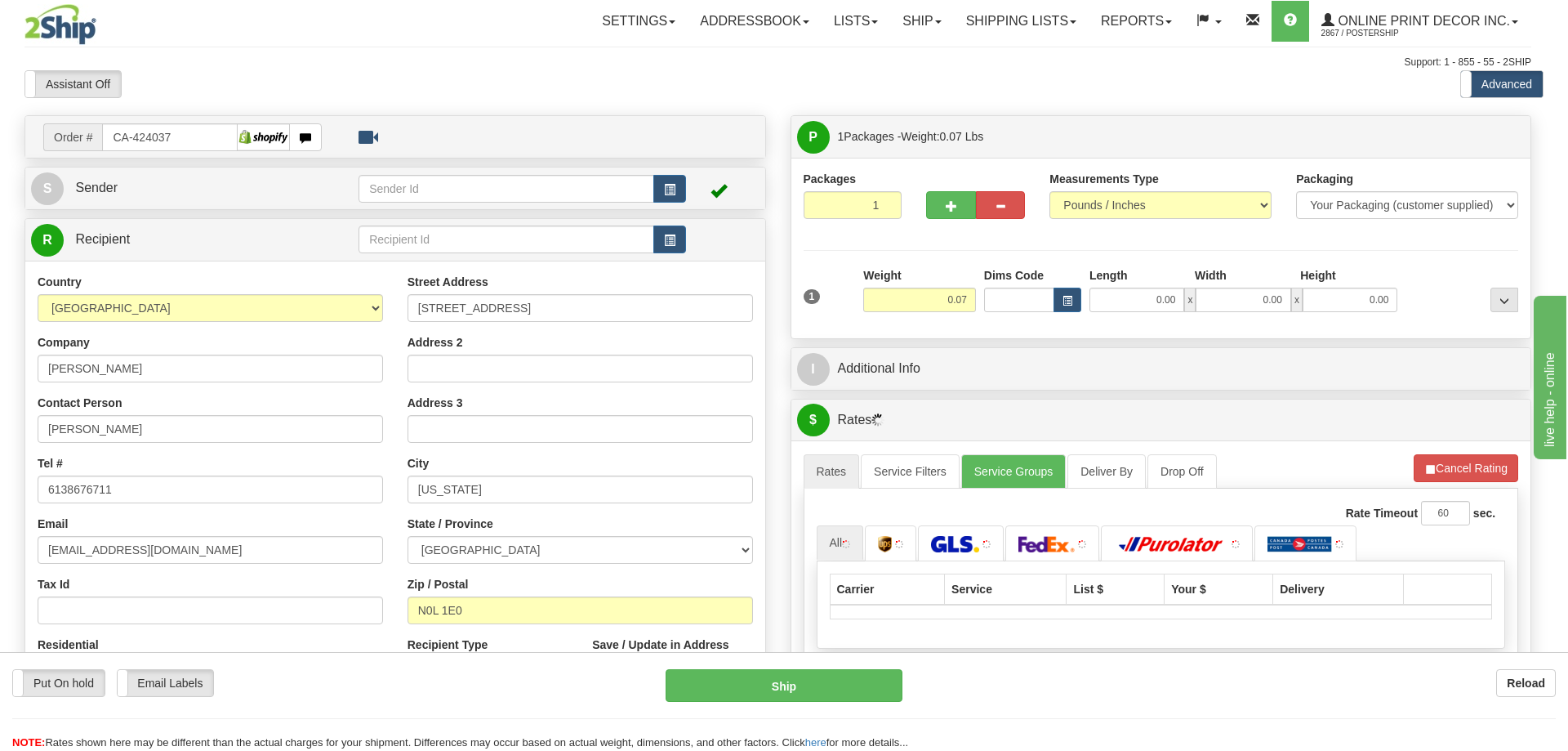
type input "DELAWARE"
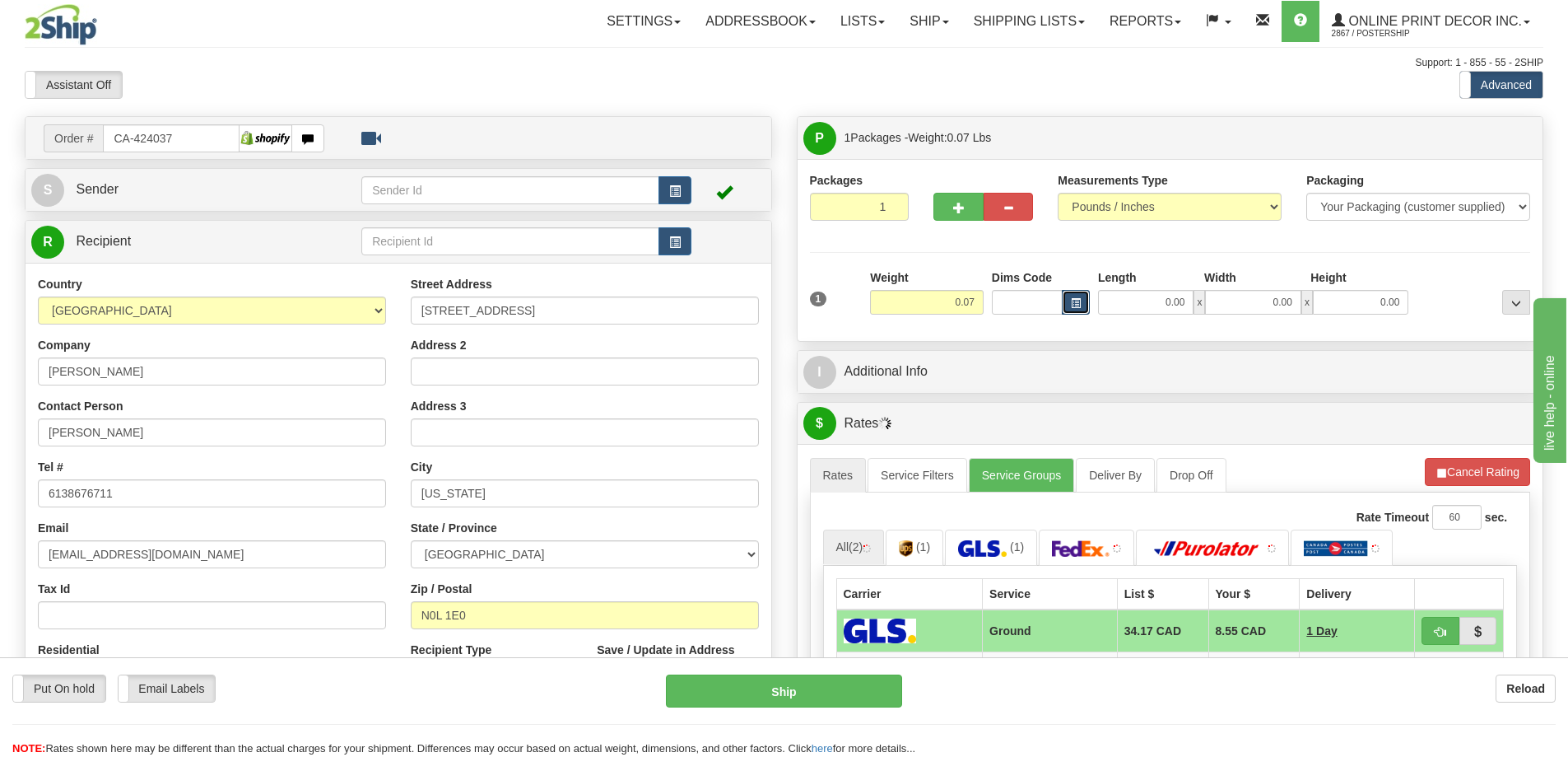
click at [1073, 297] on button "button" at bounding box center [1076, 302] width 28 height 25
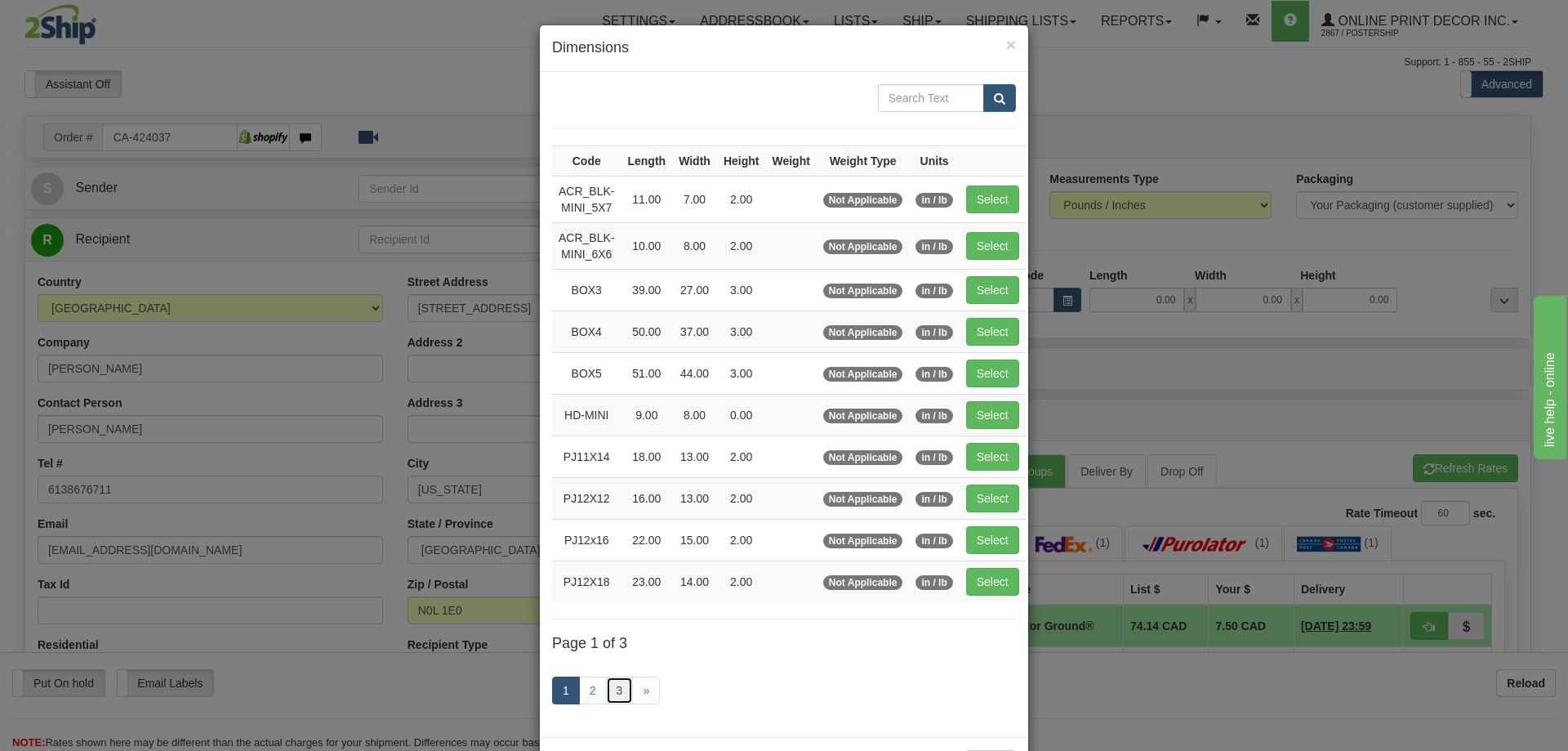
click at [619, 682] on link "3" at bounding box center [620, 691] width 28 height 28
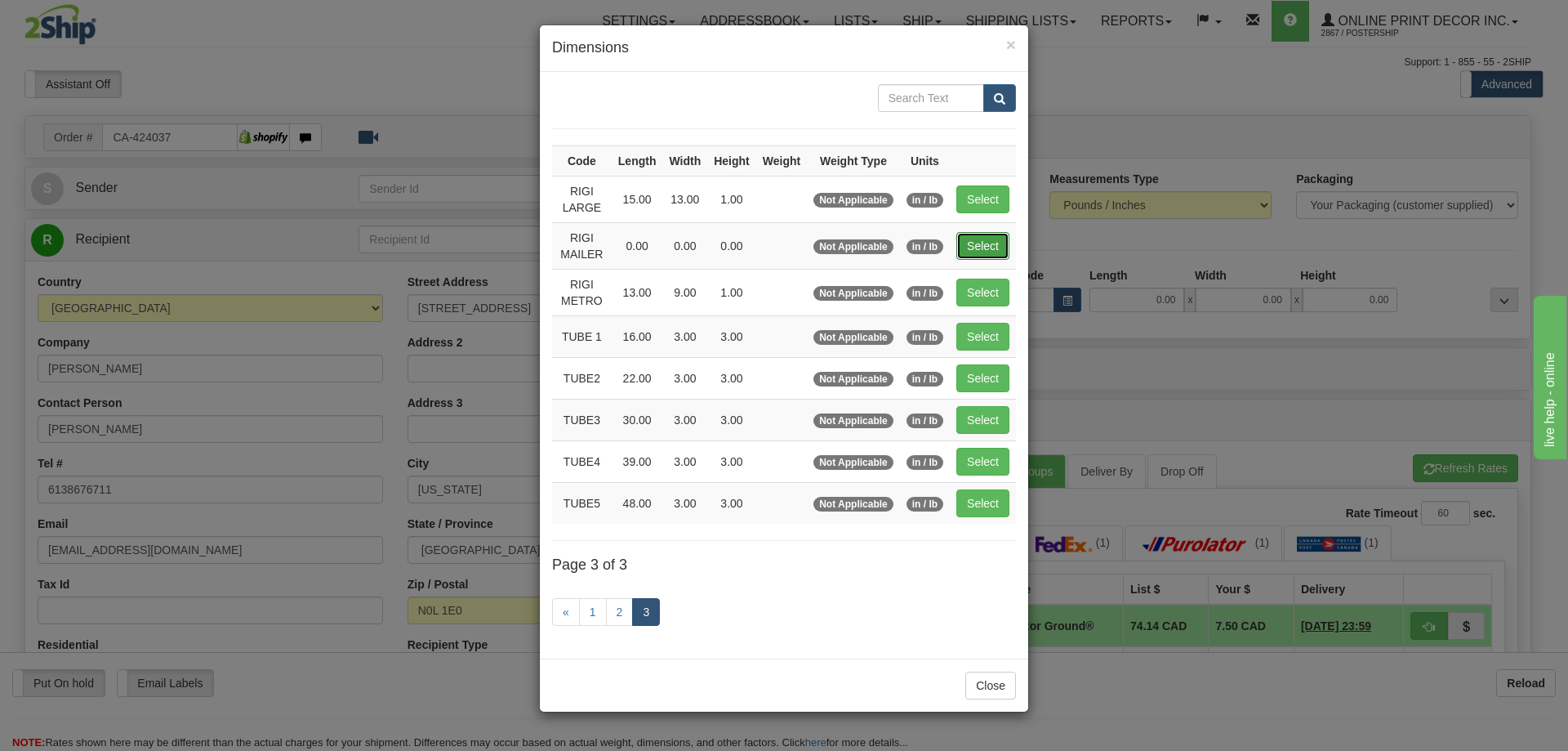
click at [981, 242] on button "Select" at bounding box center [983, 246] width 53 height 28
type input "RIGI MAILER"
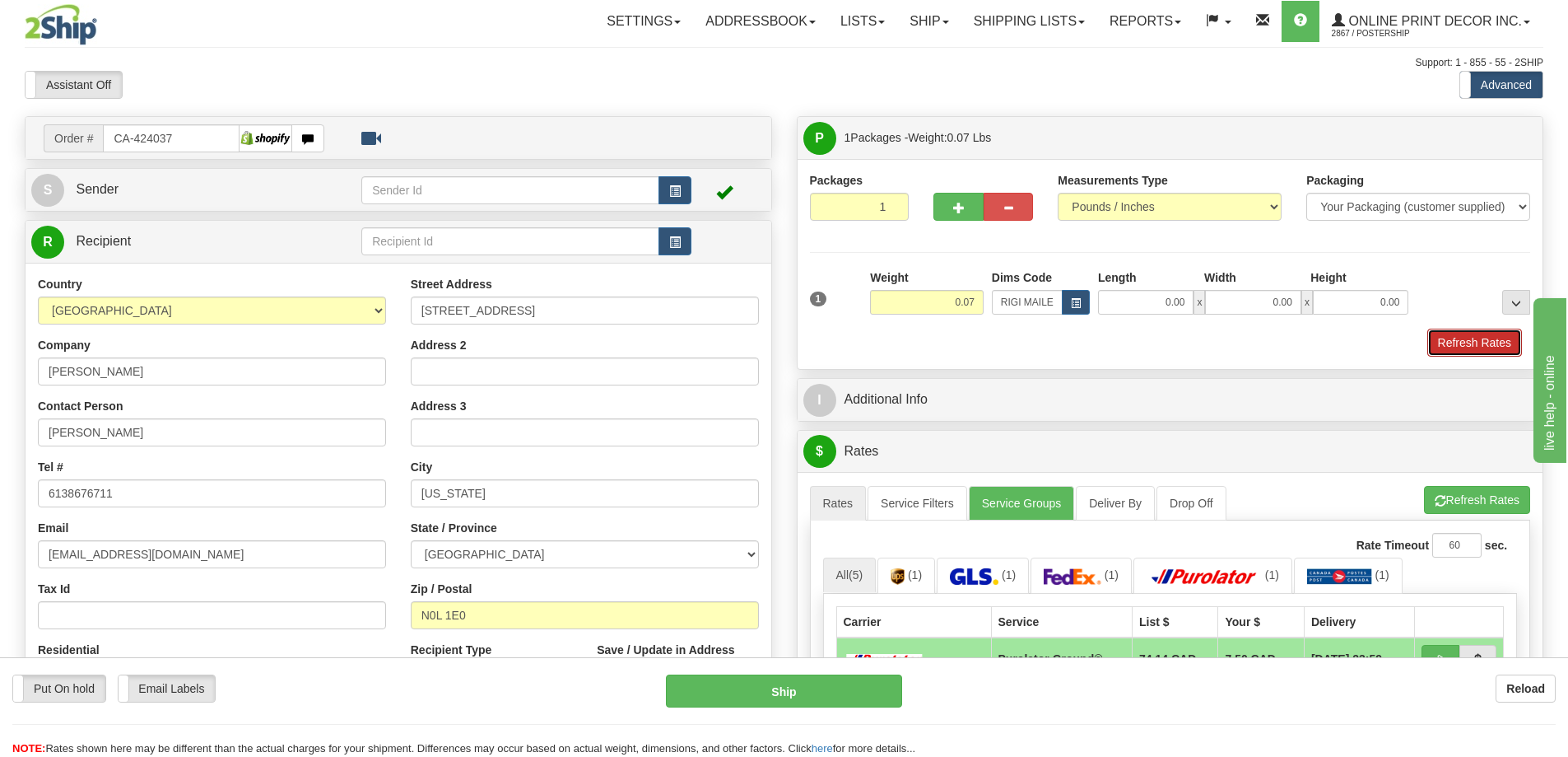
click at [1462, 347] on button "Refresh Rates" at bounding box center [1474, 342] width 95 height 28
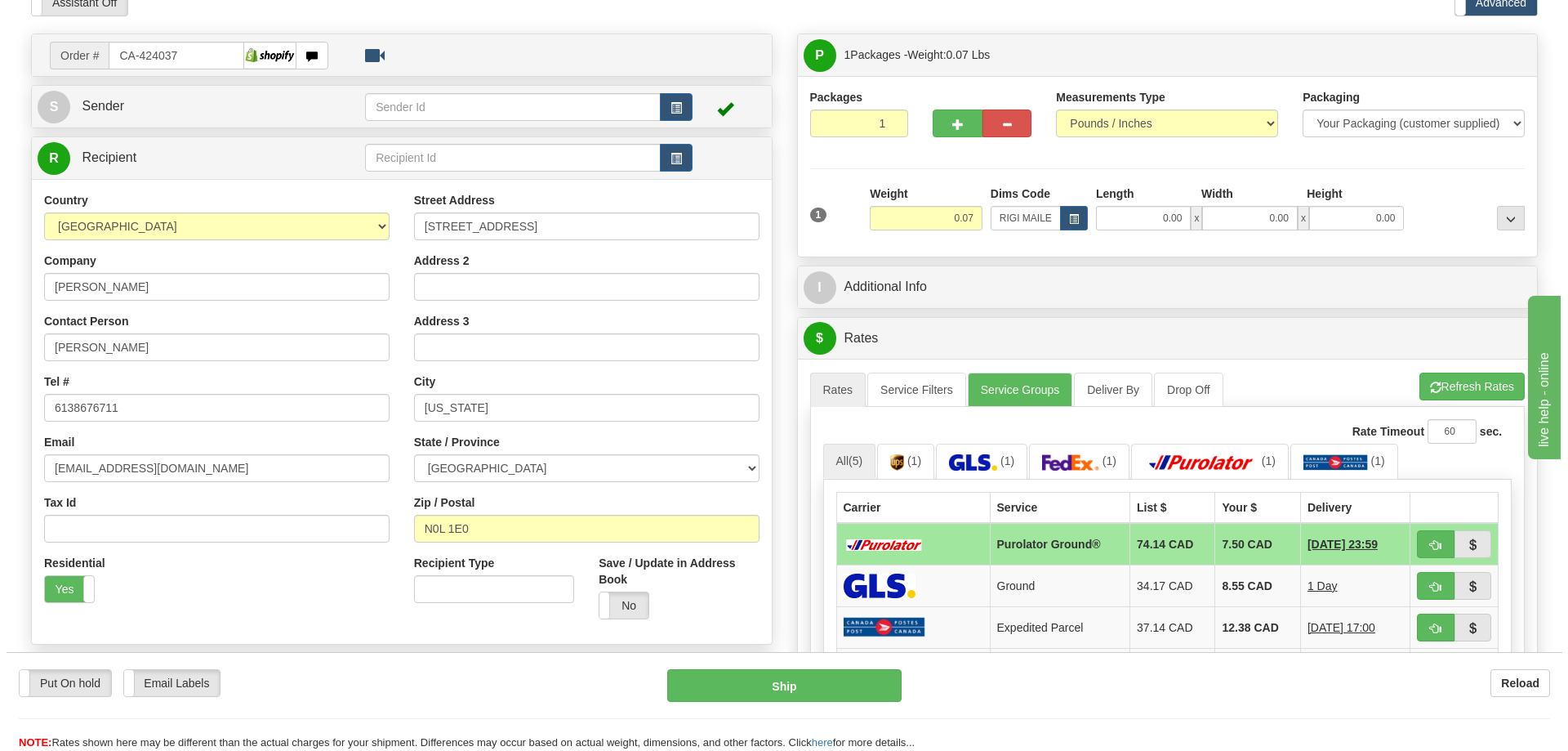
scroll to position [163, 0]
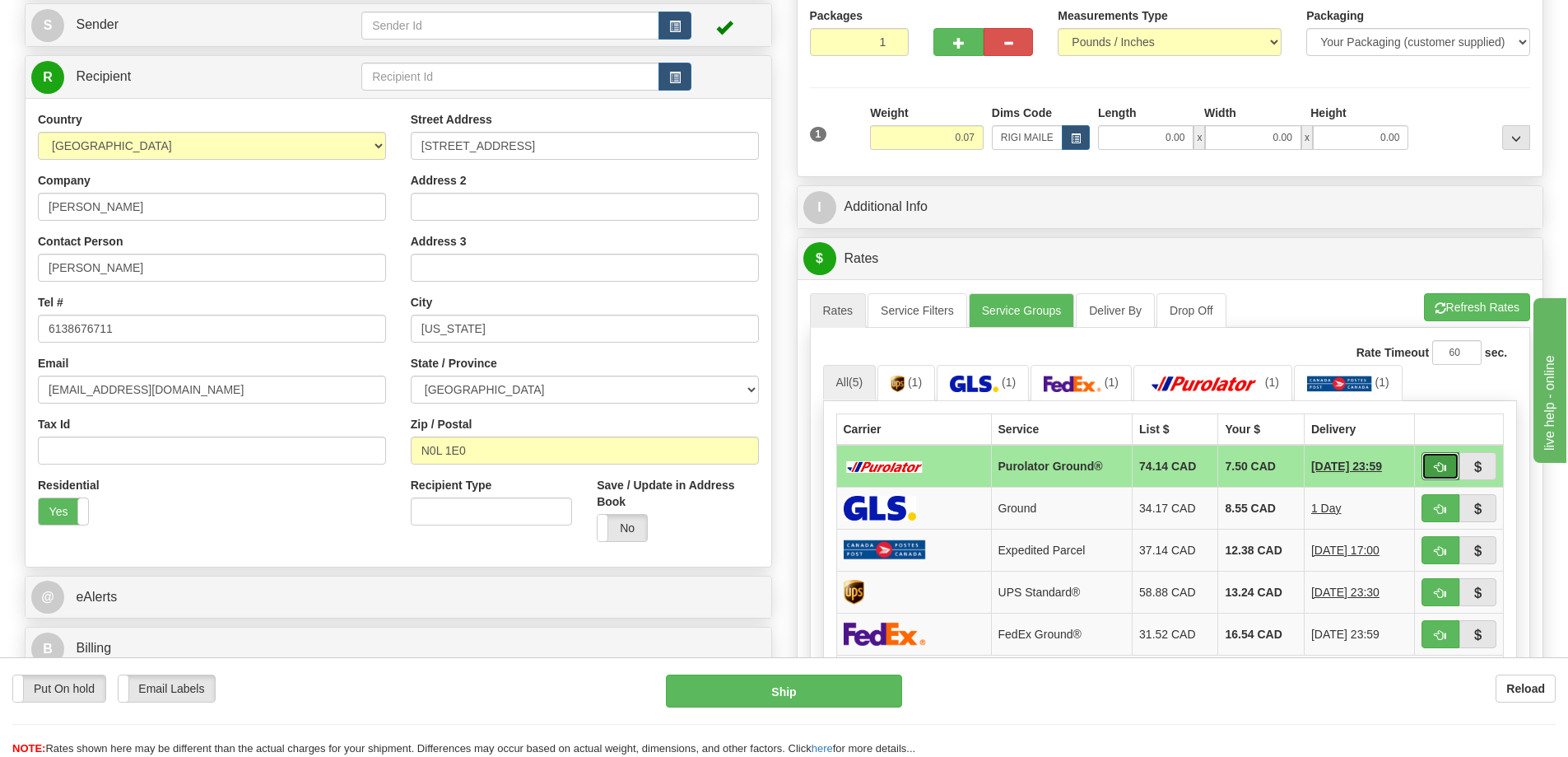
click at [1442, 468] on span "button" at bounding box center [1440, 467] width 12 height 11
type input "260"
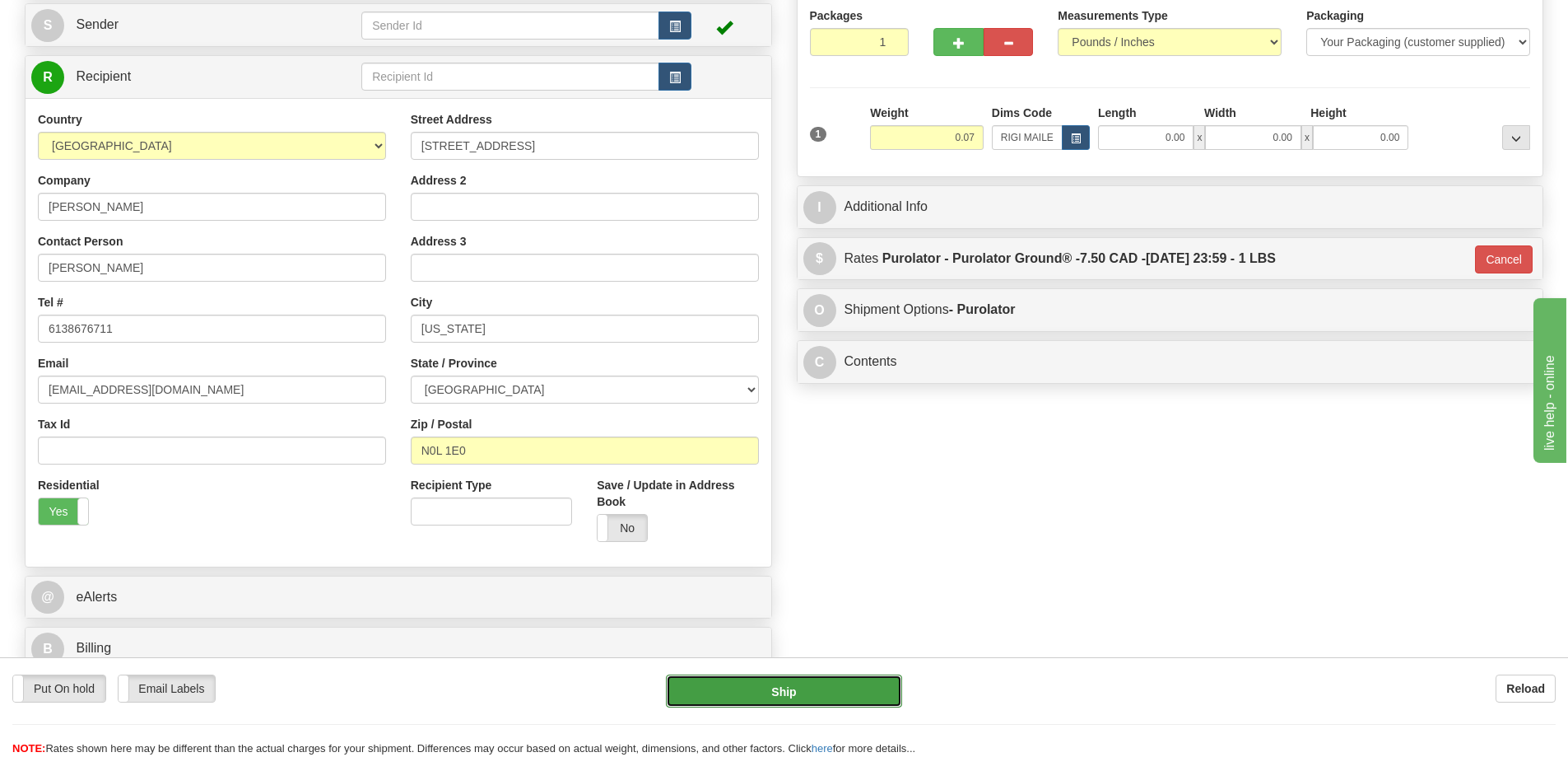
click at [836, 687] on button "Ship" at bounding box center [784, 690] width 236 height 33
